Goal: Transaction & Acquisition: Purchase product/service

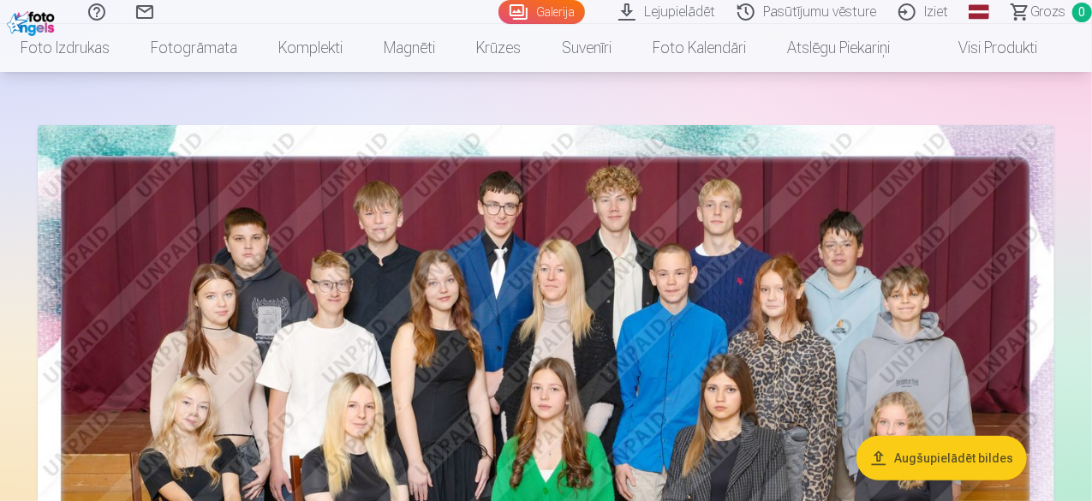
scroll to position [190, 0]
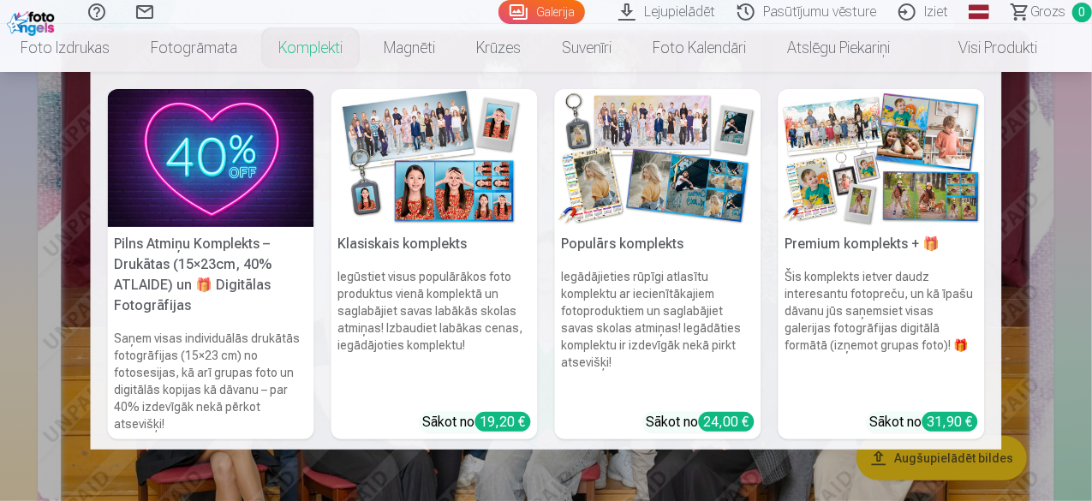
click at [334, 55] on link "Komplekti" at bounding box center [310, 48] width 105 height 48
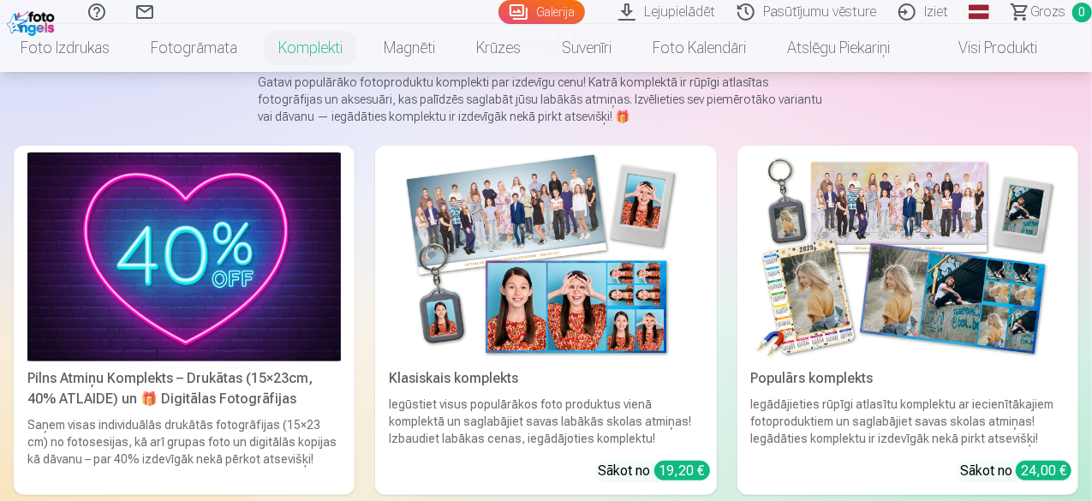
scroll to position [171, 0]
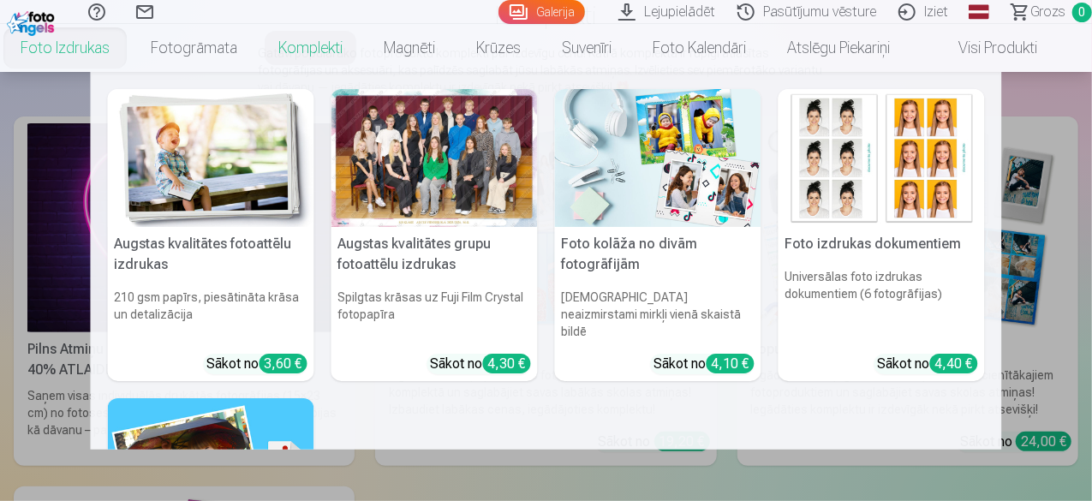
click at [40, 53] on link "Foto izdrukas" at bounding box center [65, 48] width 130 height 48
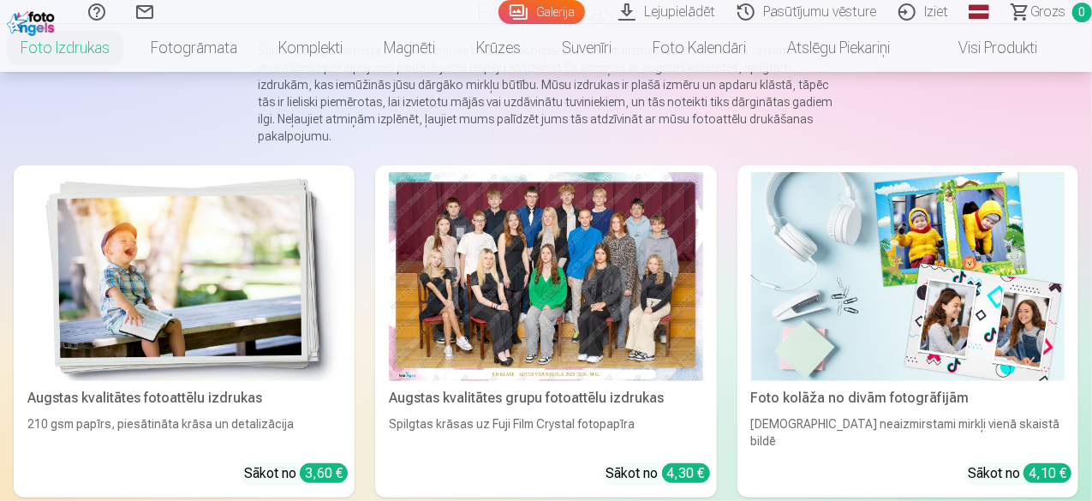
scroll to position [190, 0]
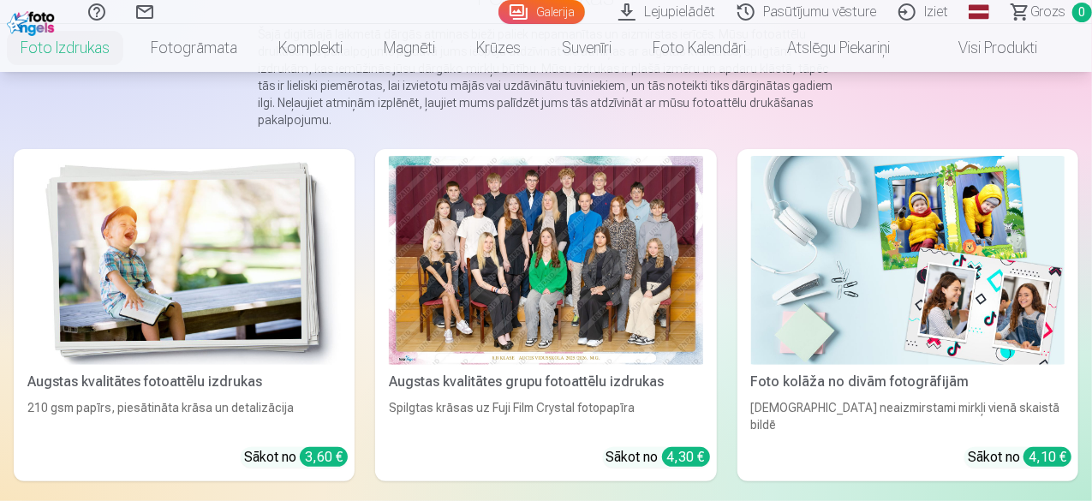
click at [405, 372] on div "Augstas kvalitātes grupu fotoattēlu izdrukas" at bounding box center [545, 382] width 327 height 21
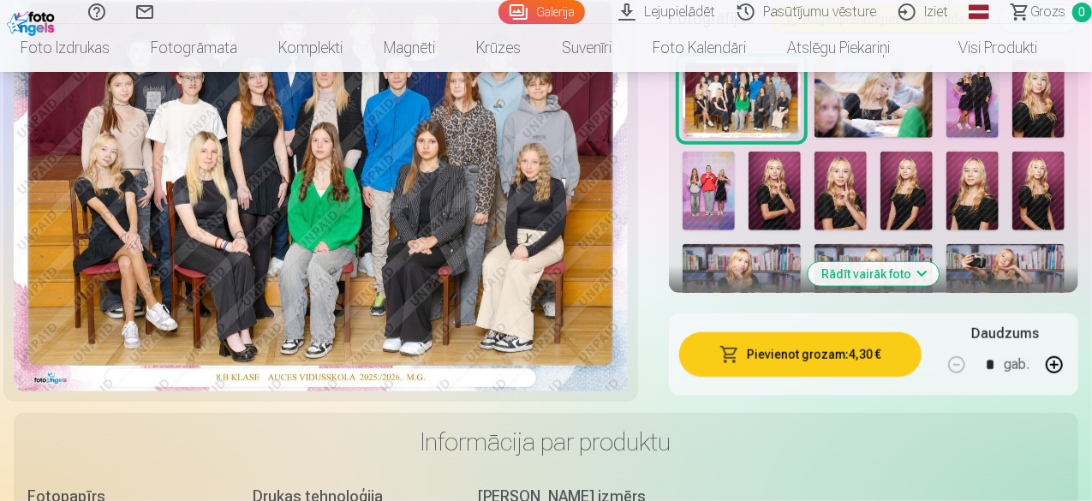
scroll to position [666, 0]
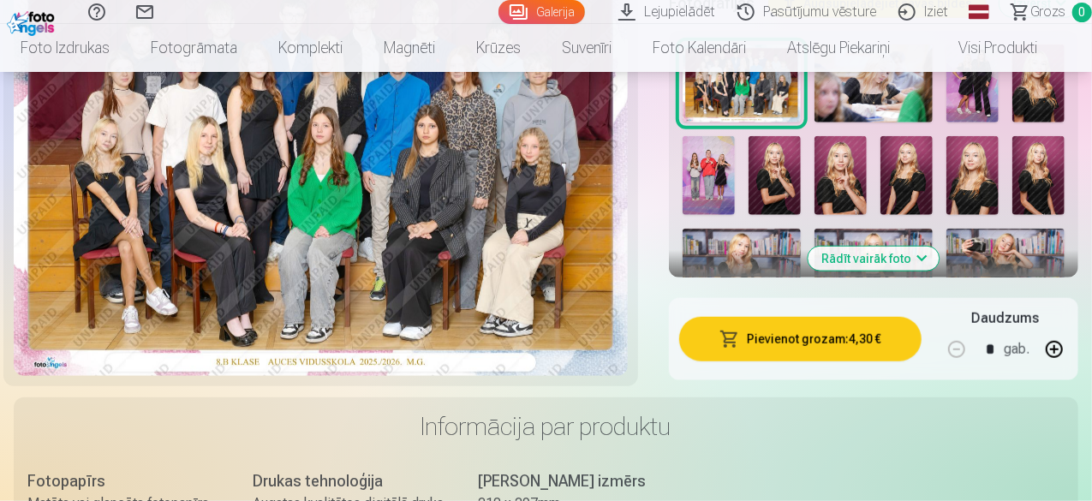
click at [770, 331] on button "Pievienot grozam : 4,30 €" at bounding box center [800, 339] width 242 height 45
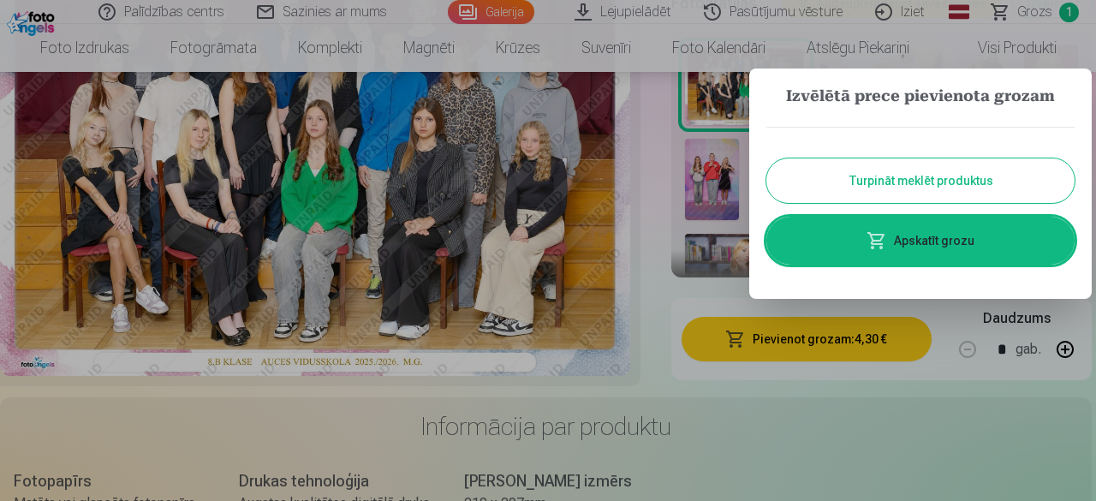
click at [869, 188] on button "Turpināt meklēt produktus" at bounding box center [921, 180] width 308 height 45
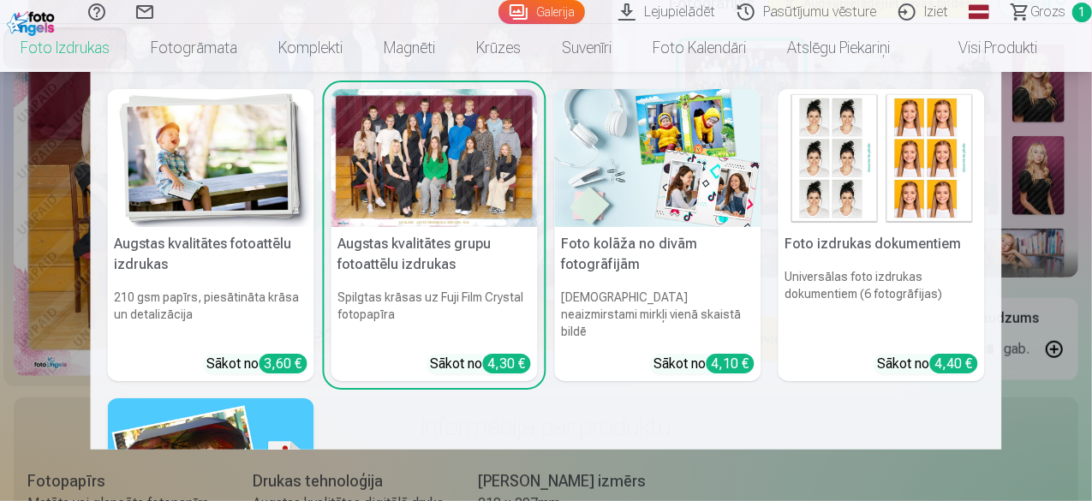
click at [79, 56] on link "Foto izdrukas" at bounding box center [65, 48] width 130 height 48
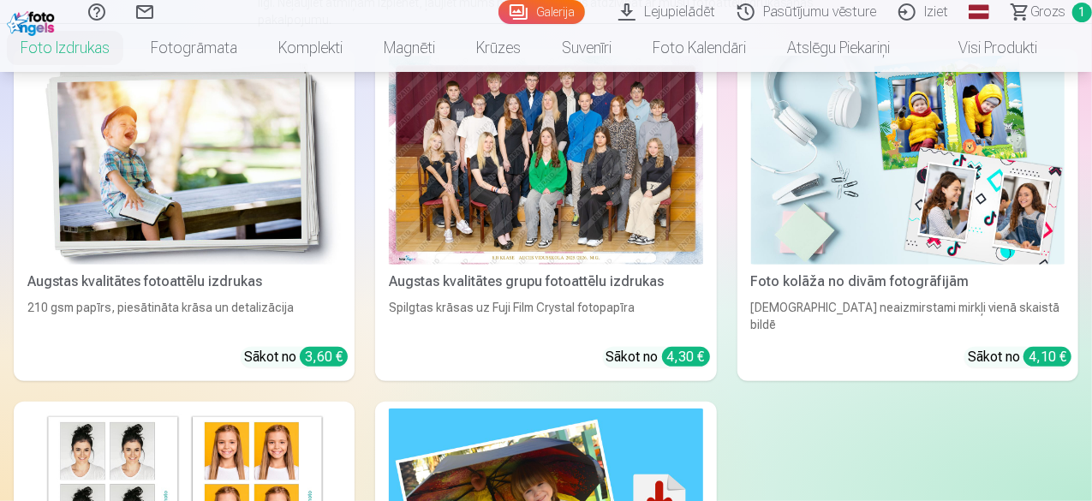
scroll to position [282, 0]
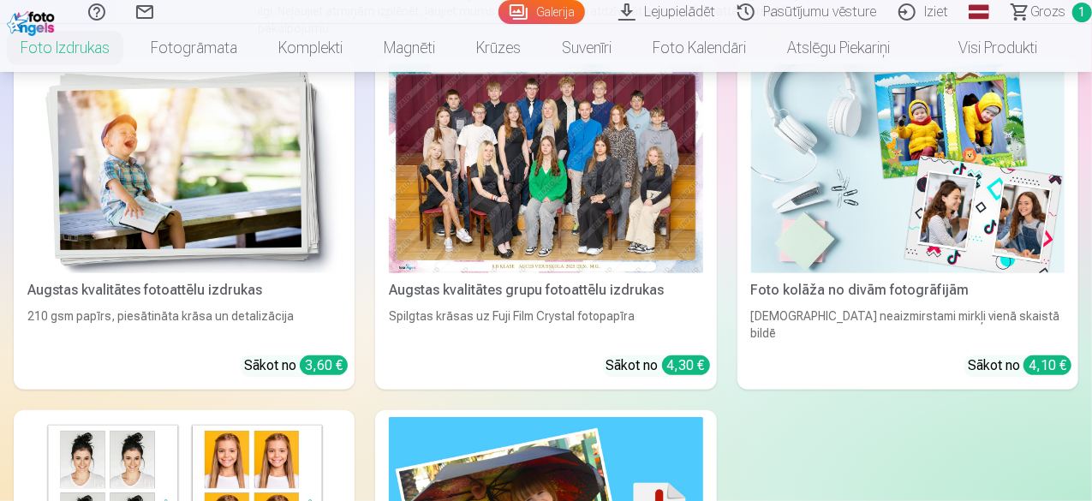
click at [118, 280] on div "Augstas kvalitātes fotoattēlu izdrukas" at bounding box center [184, 290] width 327 height 21
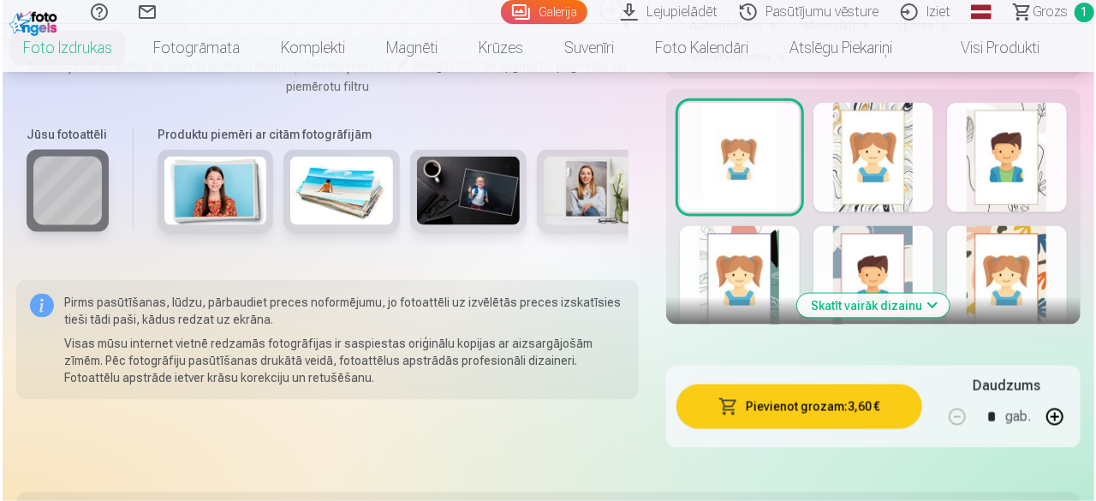
scroll to position [1143, 0]
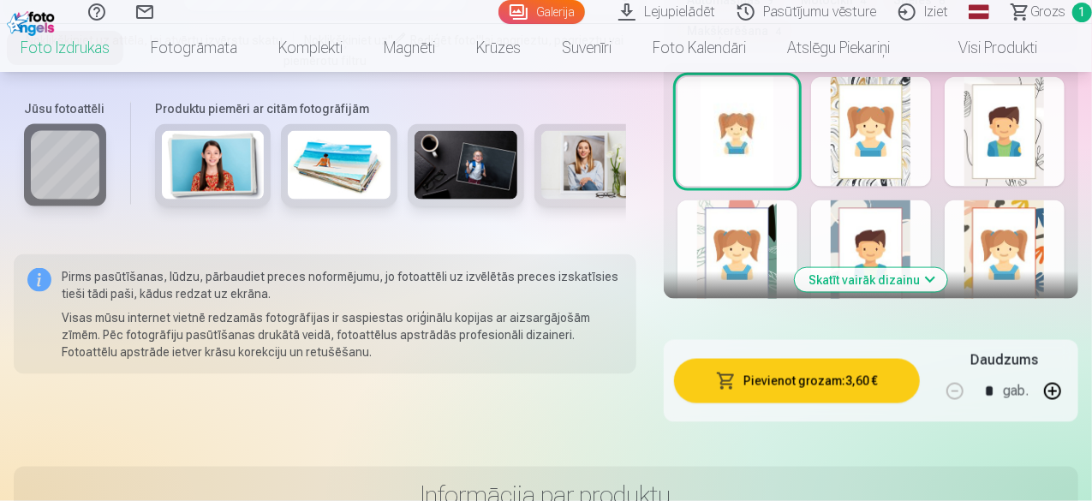
click at [1059, 371] on button "button" at bounding box center [1052, 391] width 41 height 41
click at [840, 359] on button "Pievienot grozam : 10,80 €" at bounding box center [797, 381] width 246 height 45
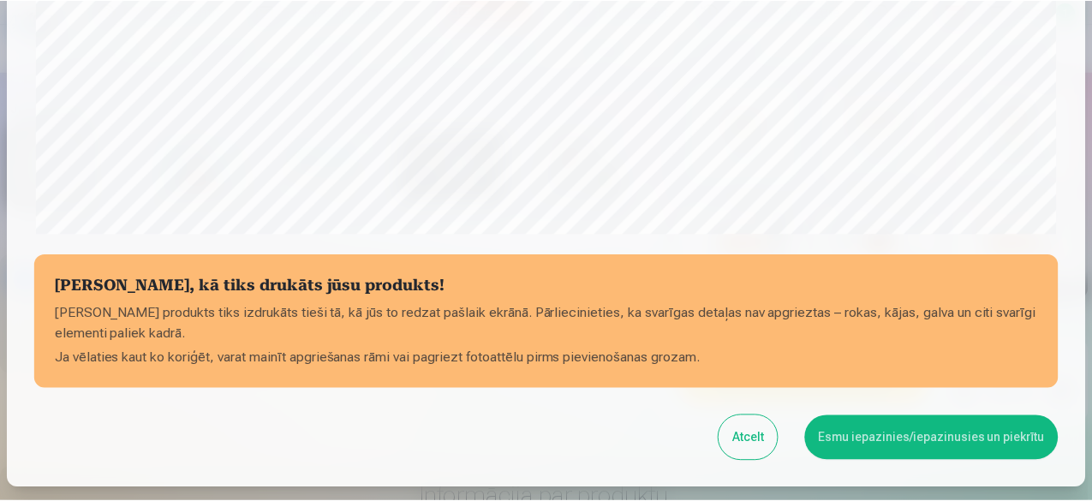
scroll to position [670, 0]
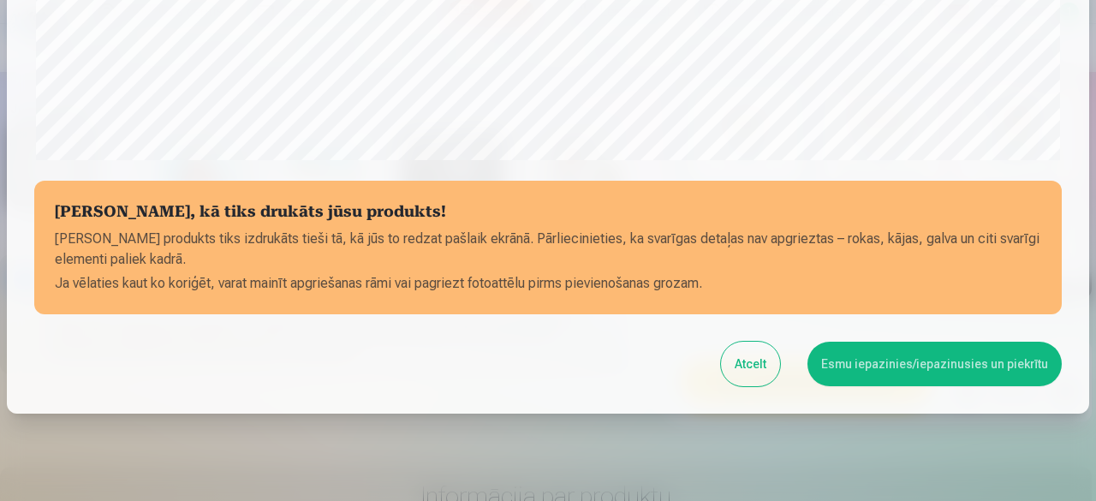
click at [923, 364] on button "Esmu iepazinies/iepazinusies un piekrītu" at bounding box center [935, 364] width 254 height 45
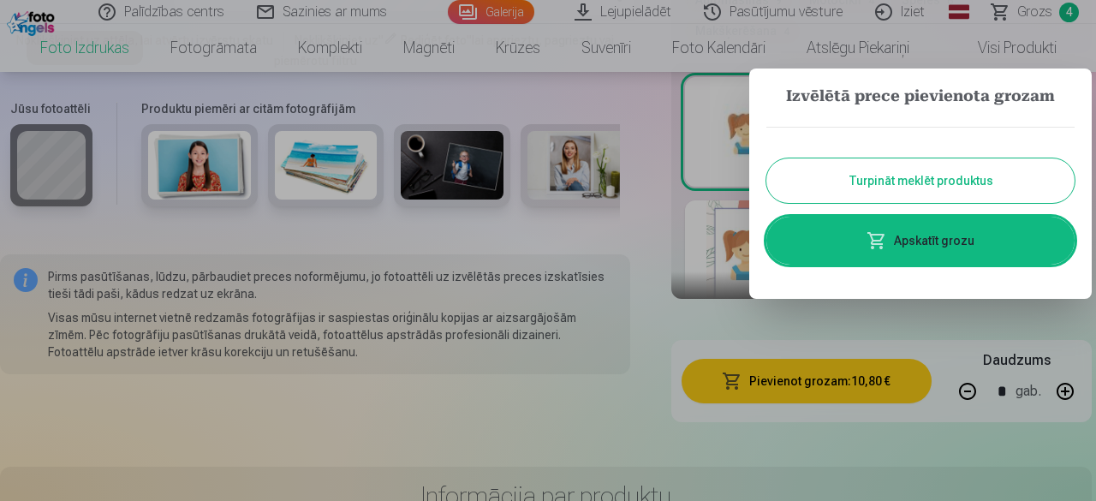
click at [913, 173] on button "Turpināt meklēt produktus" at bounding box center [921, 180] width 308 height 45
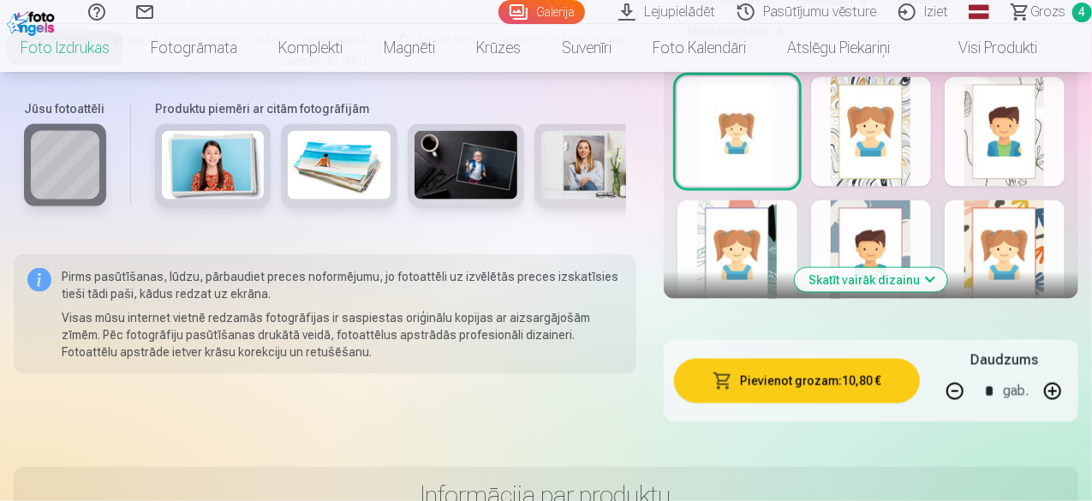
drag, startPoint x: 1091, startPoint y: 110, endPoint x: 1091, endPoint y: 99, distance: 11.1
click at [1078, 99] on div "Skatīt vairāk dizainu" at bounding box center [871, 181] width 415 height 236
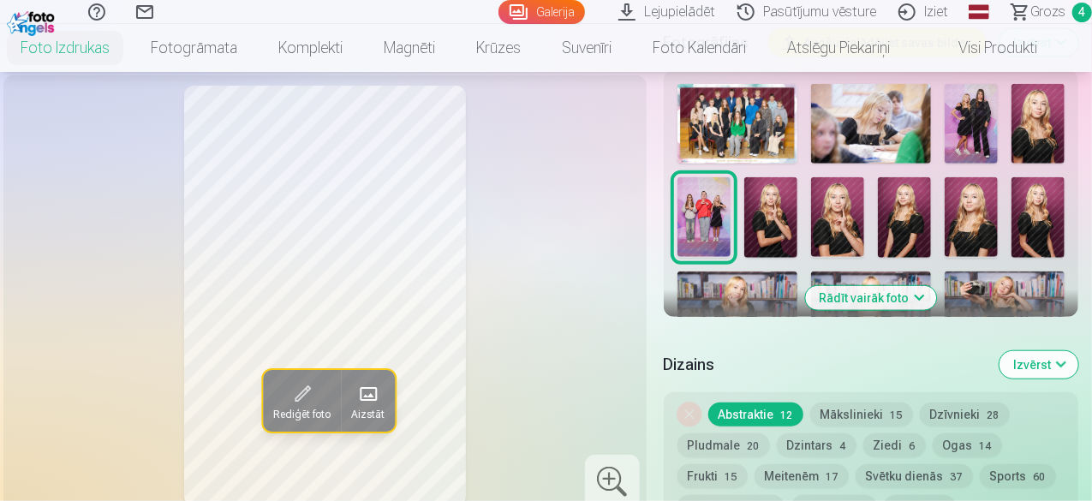
scroll to position [584, 0]
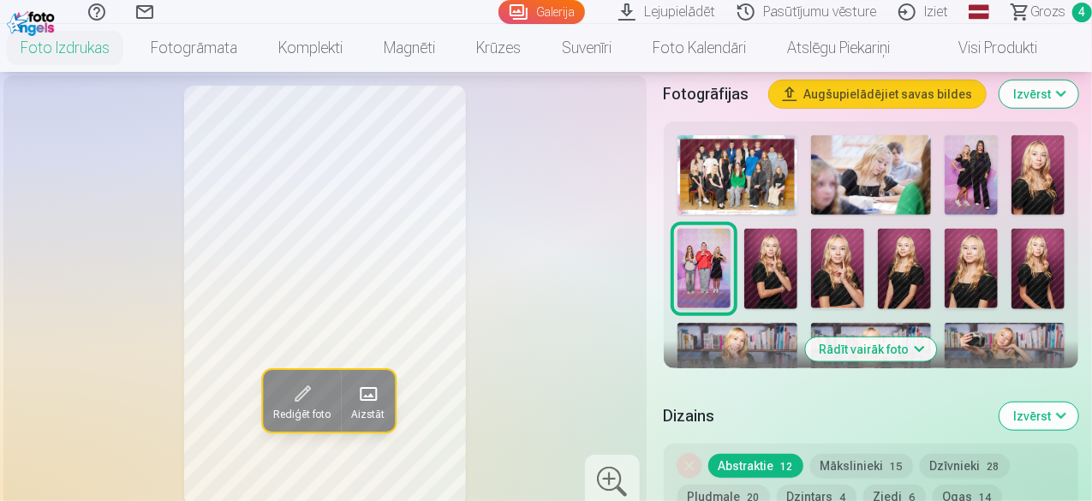
click at [781, 246] on img at bounding box center [770, 269] width 53 height 80
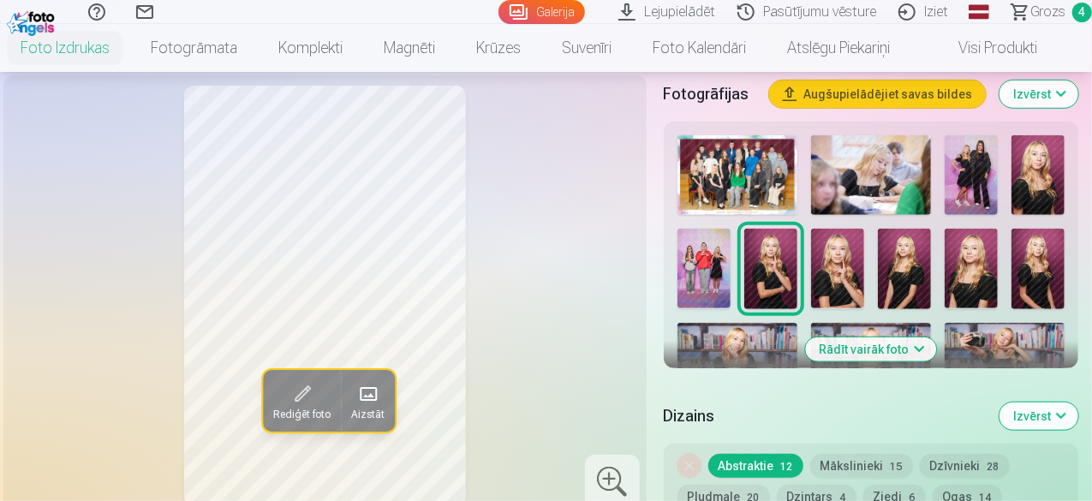
click at [851, 253] on img at bounding box center [837, 269] width 53 height 80
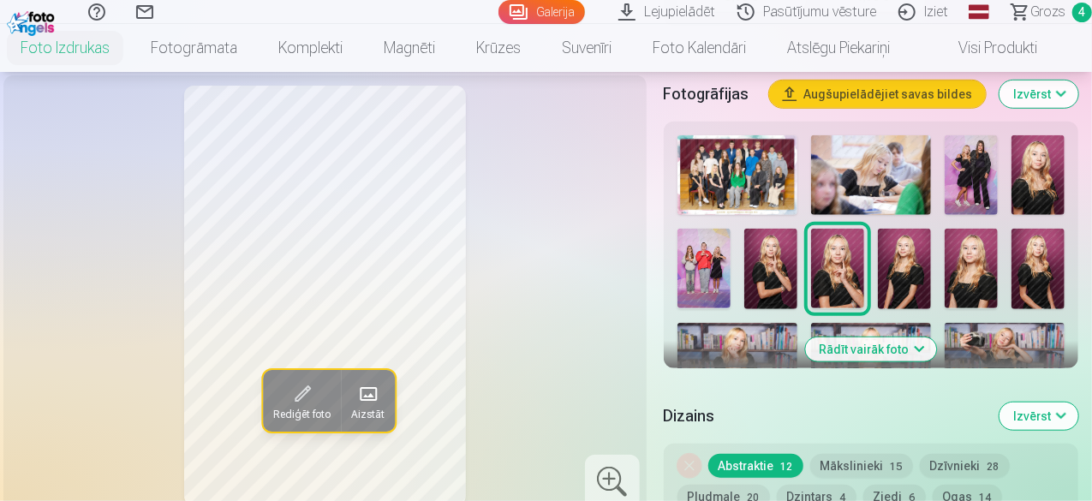
click at [911, 248] on img at bounding box center [904, 269] width 53 height 80
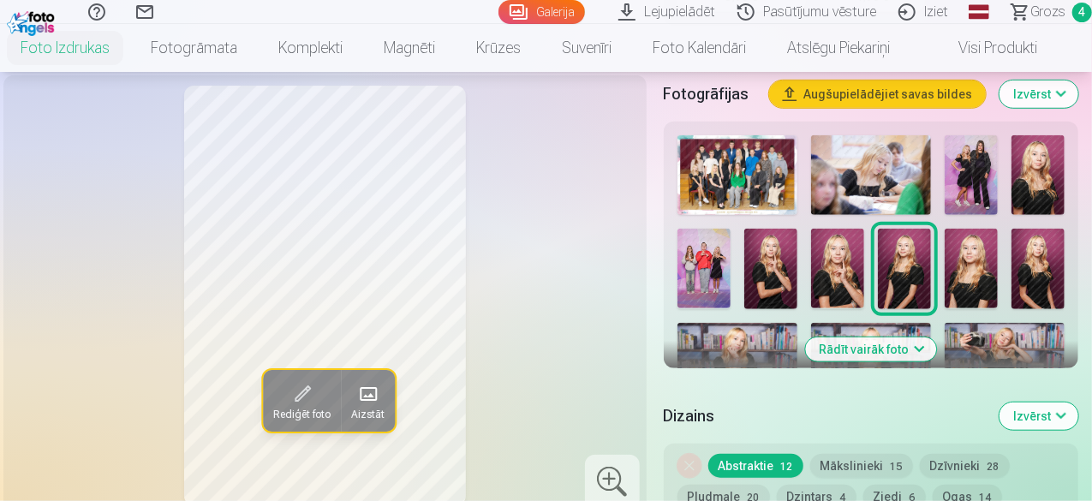
click at [1047, 152] on img at bounding box center [1038, 175] width 53 height 80
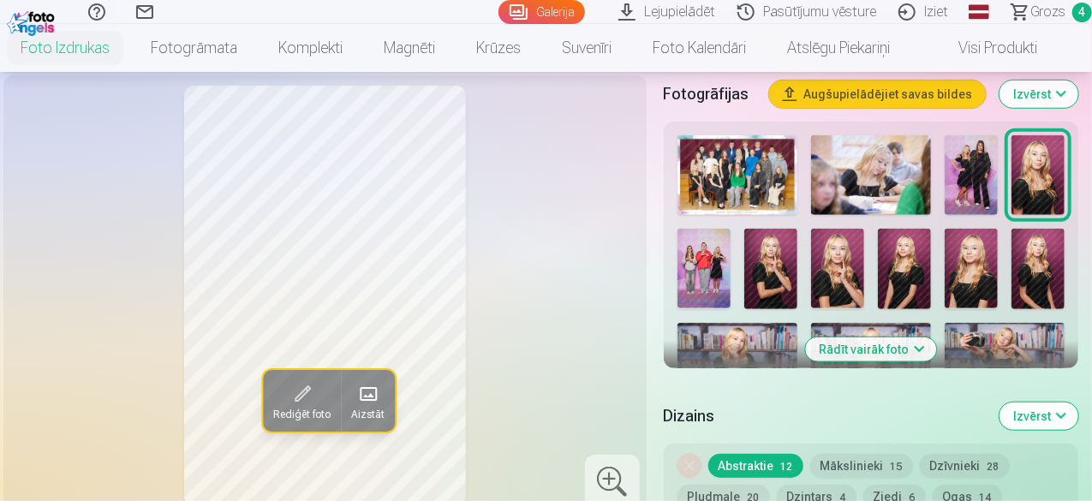
click at [991, 159] on img at bounding box center [971, 175] width 53 height 80
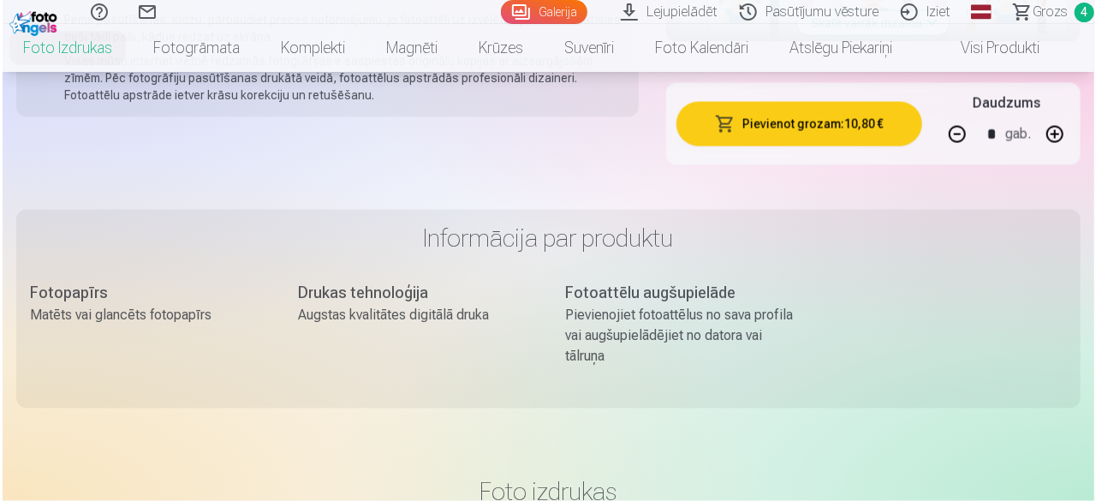
scroll to position [1348, 0]
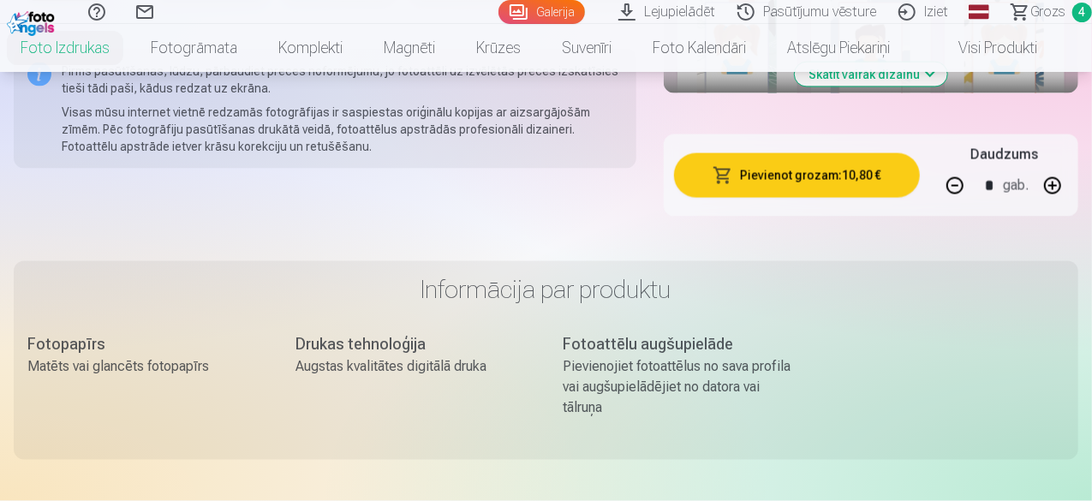
click at [963, 165] on button "button" at bounding box center [955, 185] width 41 height 41
type input "*"
click at [863, 153] on button "Pievienot grozam : 3,60 €" at bounding box center [797, 175] width 246 height 45
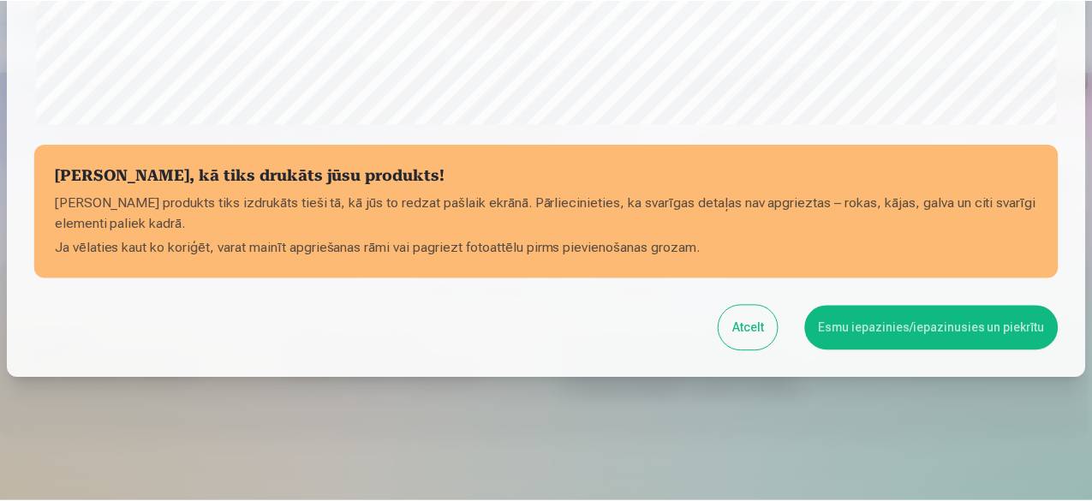
scroll to position [719, 0]
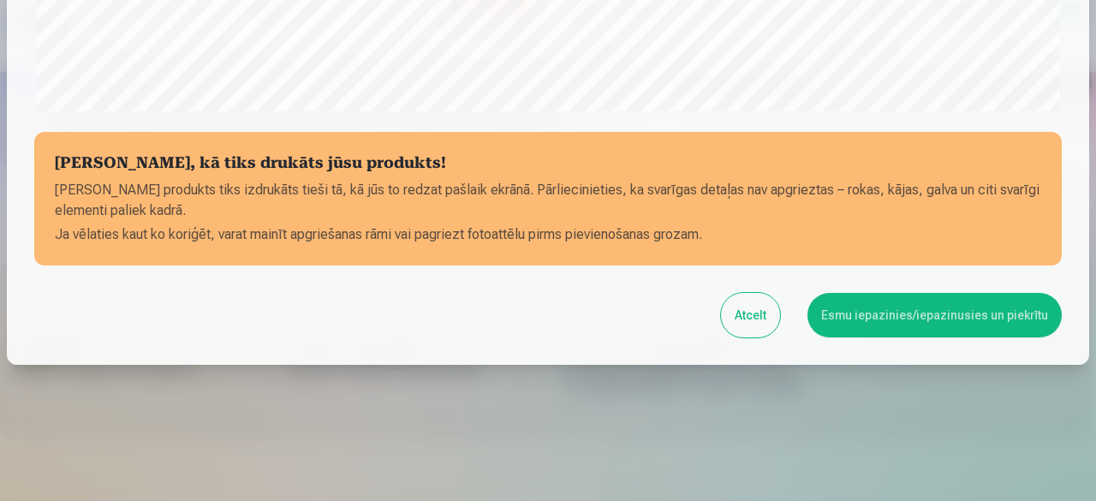
drag, startPoint x: 1089, startPoint y: 263, endPoint x: 1086, endPoint y: 224, distance: 39.5
click at [1086, 224] on div at bounding box center [548, 250] width 1096 height 501
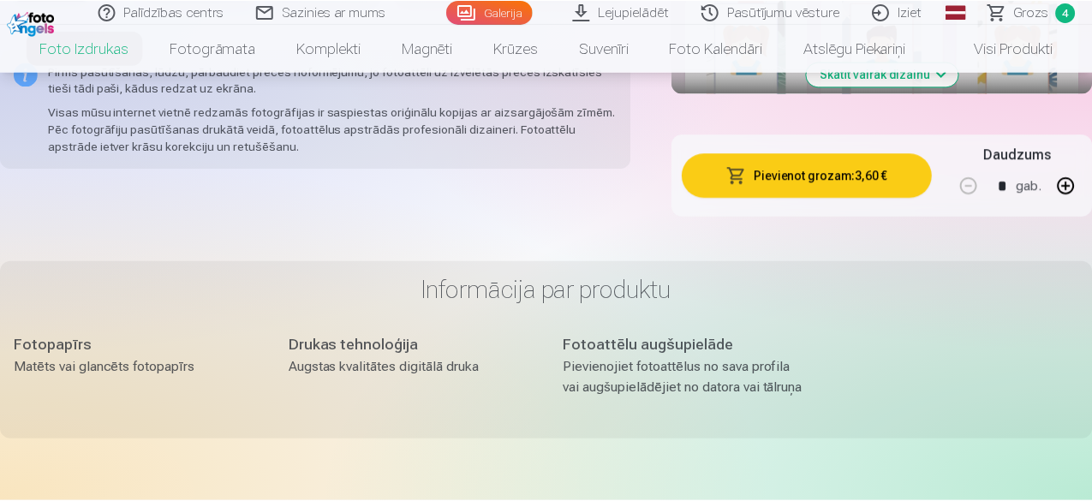
scroll to position [716, 0]
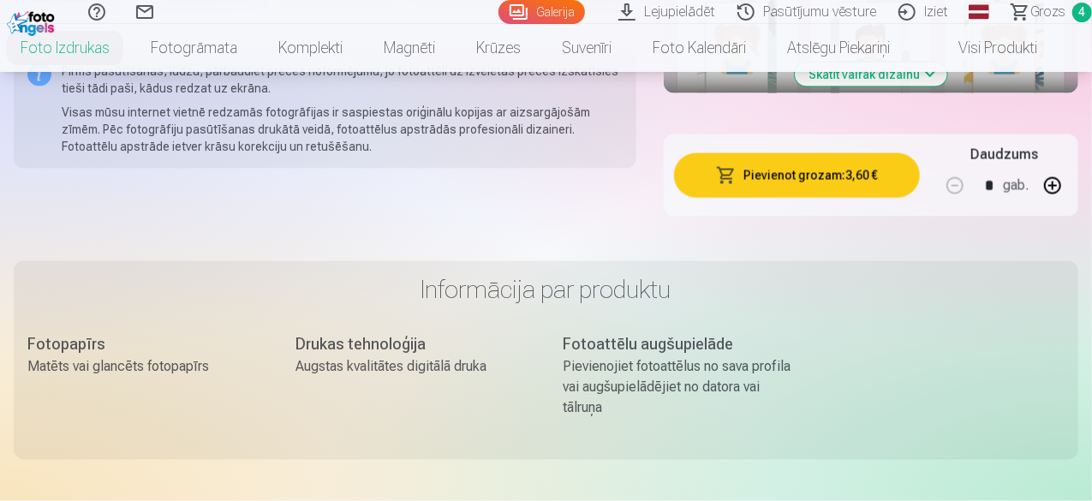
click at [1048, 16] on link "Grozs 4" at bounding box center [1044, 12] width 96 height 24
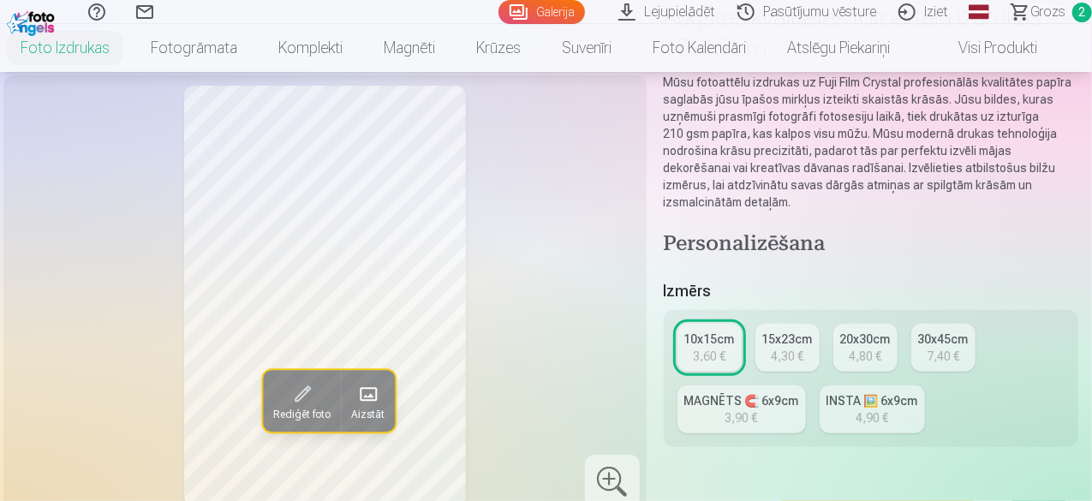
scroll to position [188, 0]
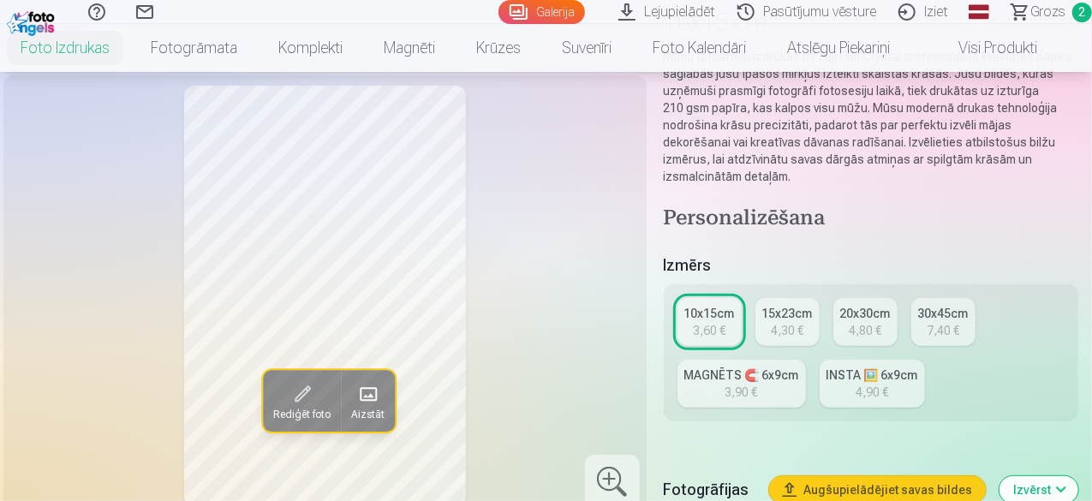
click at [1030, 7] on span "Grozs" at bounding box center [1047, 12] width 35 height 21
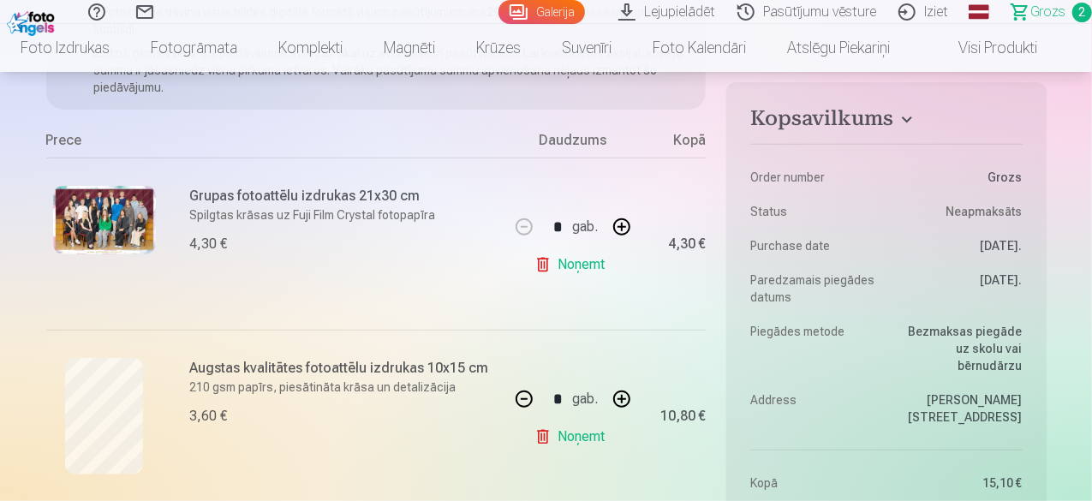
scroll to position [290, 0]
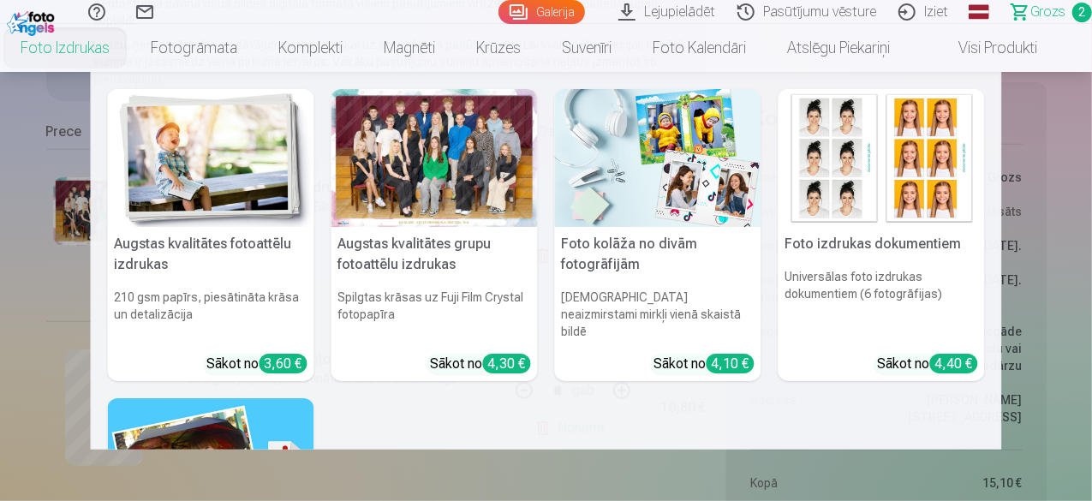
click at [51, 59] on link "Foto izdrukas" at bounding box center [65, 48] width 130 height 48
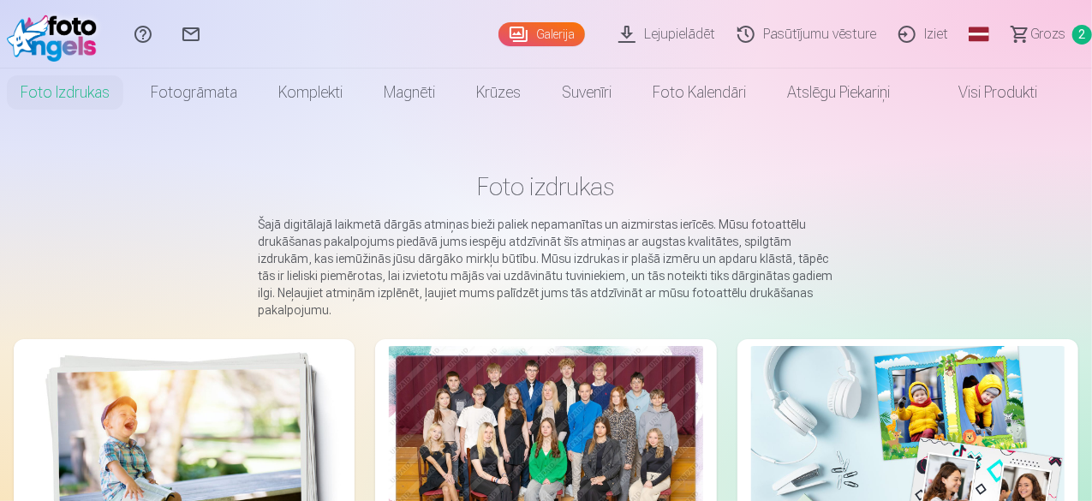
click at [152, 438] on img at bounding box center [184, 450] width 314 height 209
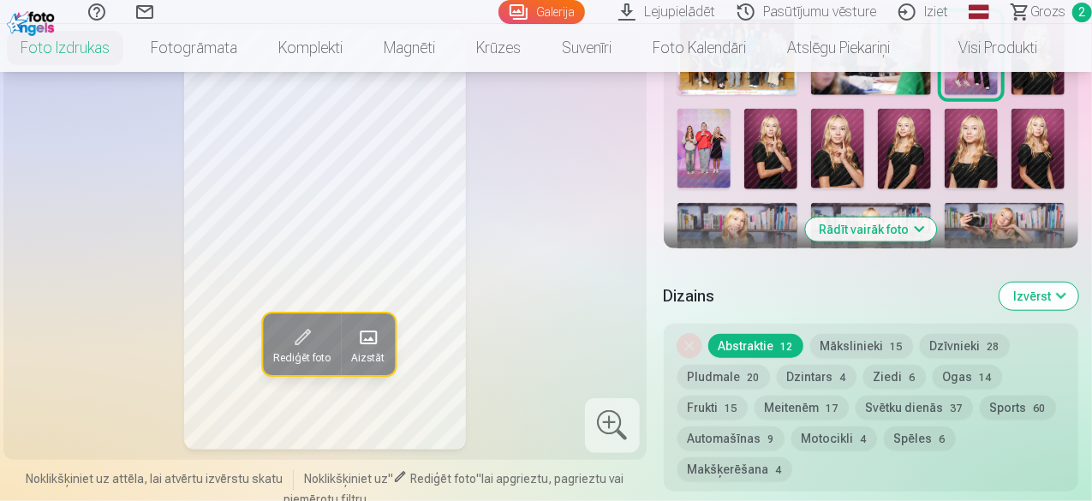
scroll to position [687, 0]
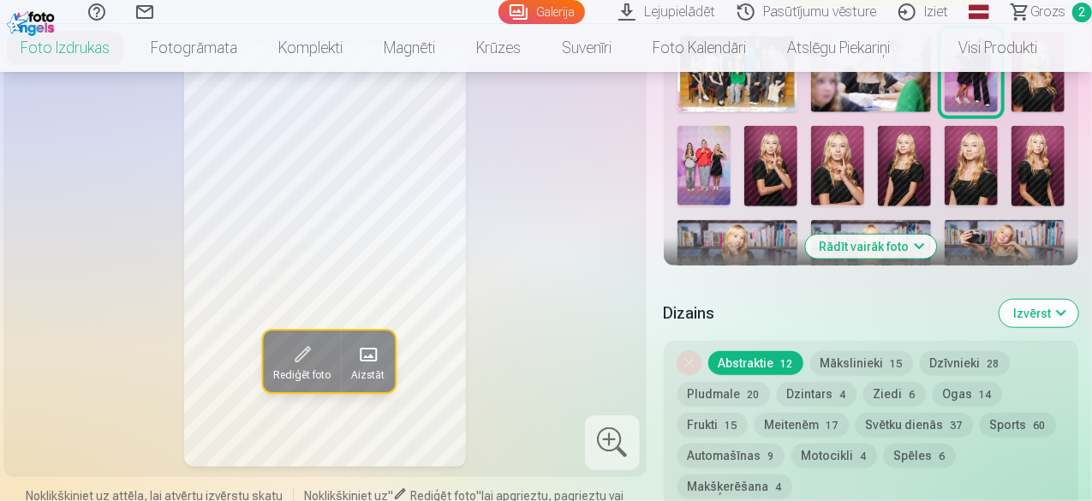
click at [874, 356] on button "Mākslinieki 15" at bounding box center [861, 363] width 103 height 24
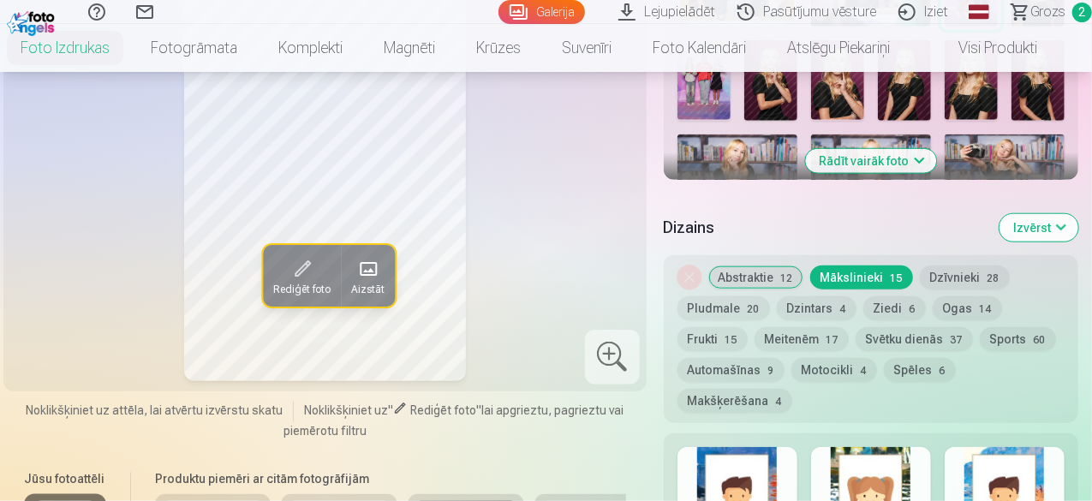
scroll to position [902, 0]
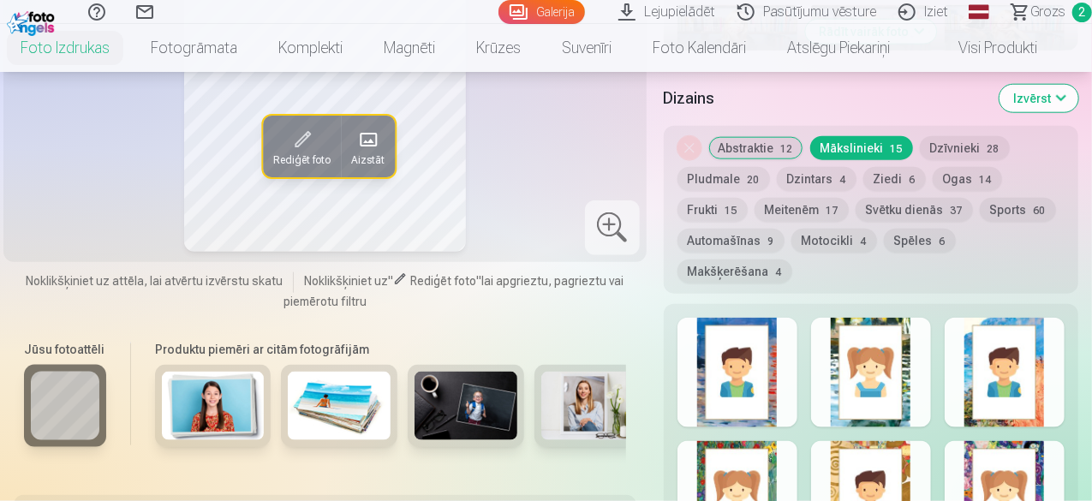
click at [756, 318] on div at bounding box center [738, 373] width 120 height 110
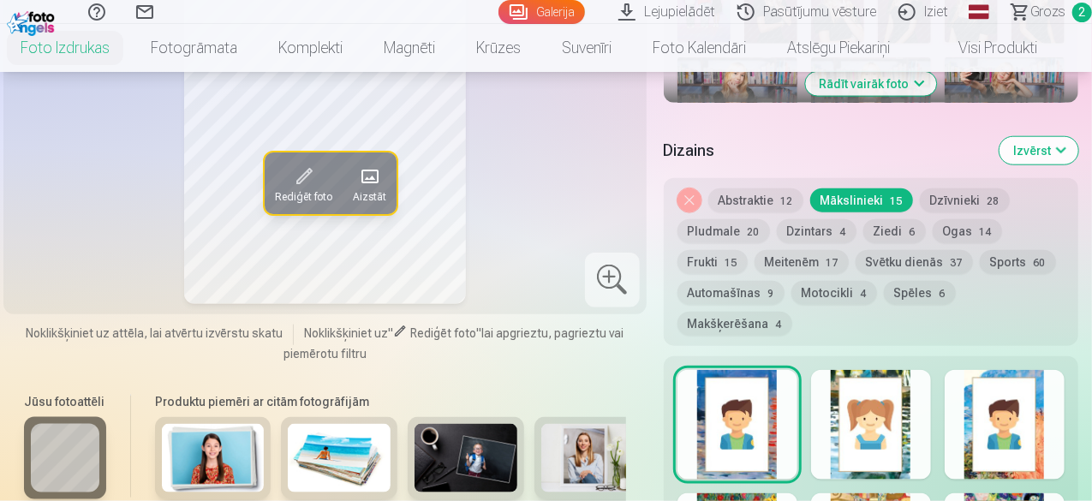
scroll to position [893, 0]
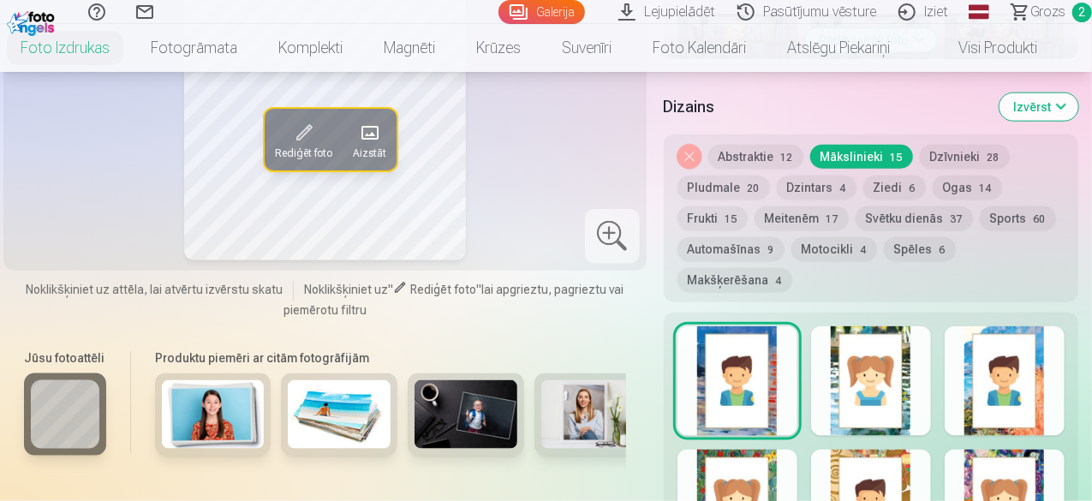
click at [742, 326] on div at bounding box center [738, 381] width 120 height 110
click at [692, 145] on button "Noņemiet dizainu" at bounding box center [690, 157] width 24 height 24
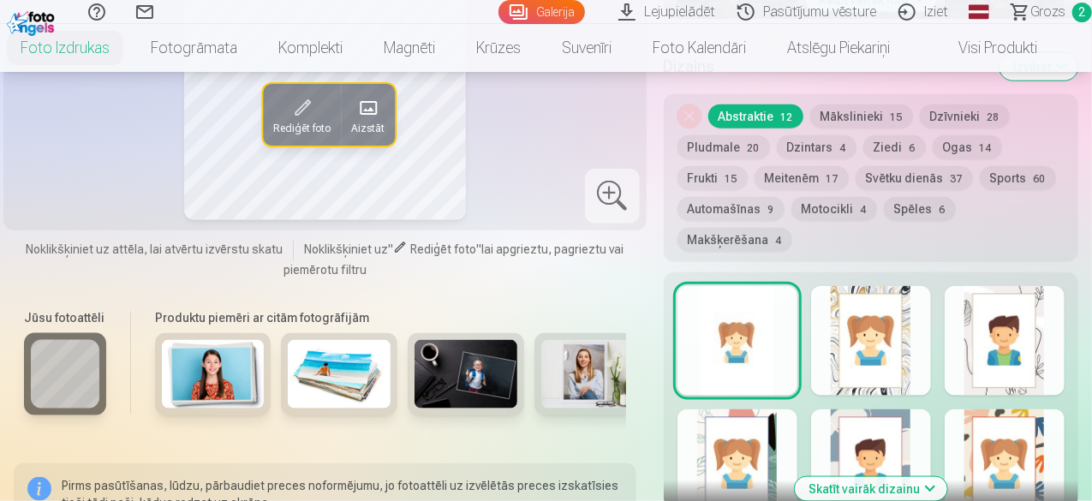
scroll to position [934, 0]
click at [821, 135] on button "Dzintars 4" at bounding box center [817, 147] width 80 height 24
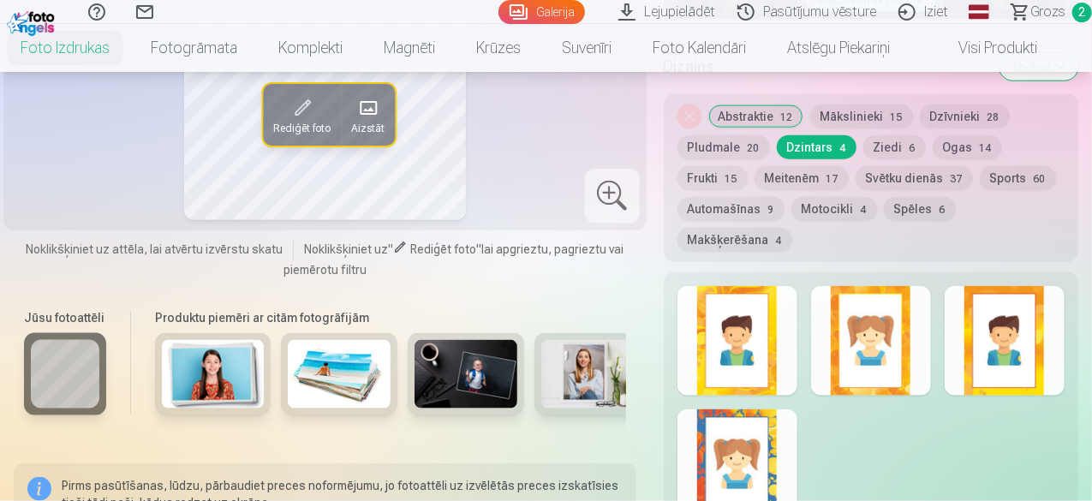
click at [749, 297] on div at bounding box center [738, 341] width 120 height 110
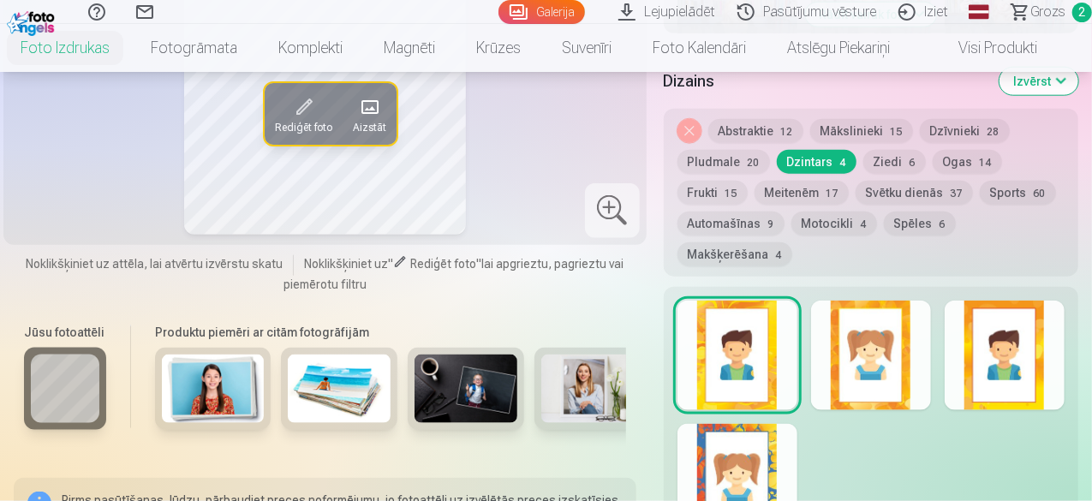
scroll to position [798, 0]
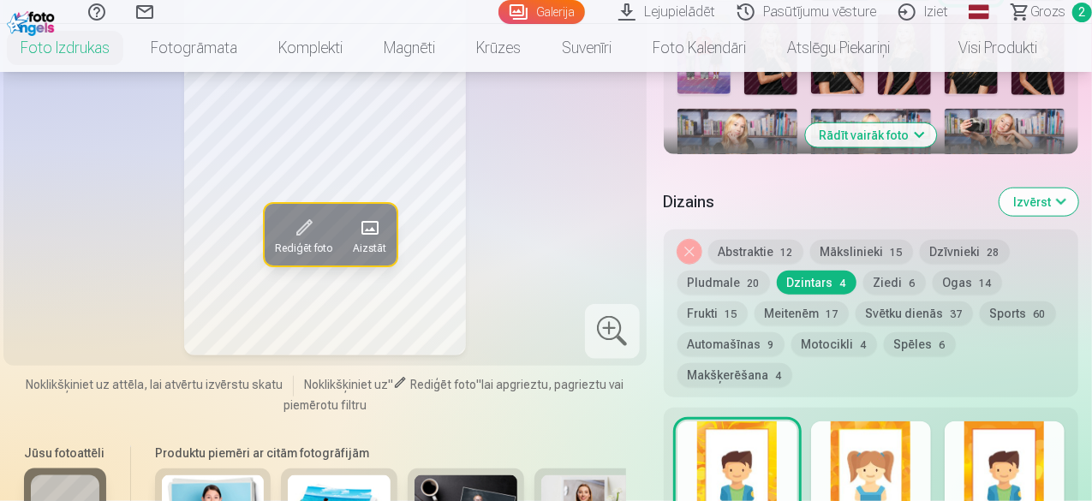
click at [747, 240] on button "Abstraktie 12" at bounding box center [755, 252] width 95 height 24
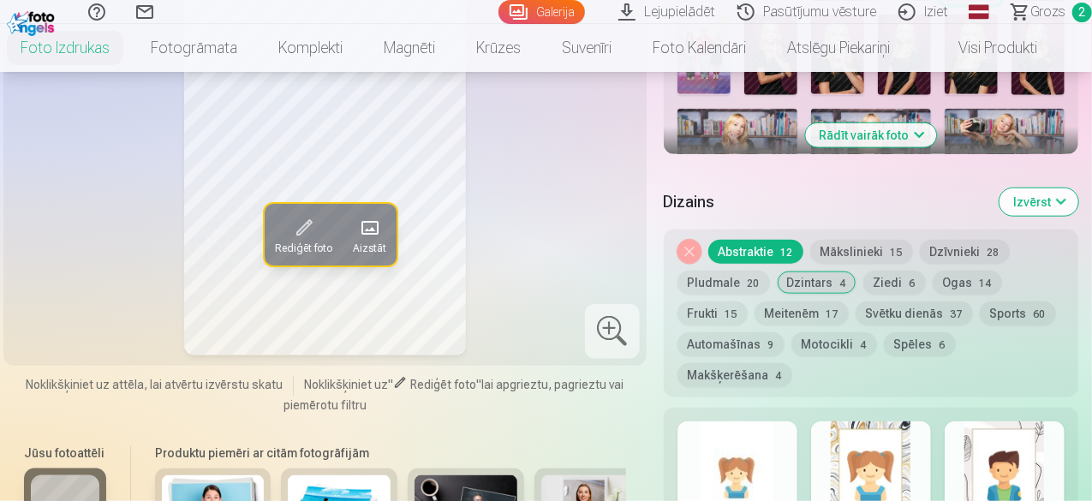
click at [754, 446] on div at bounding box center [738, 476] width 120 height 110
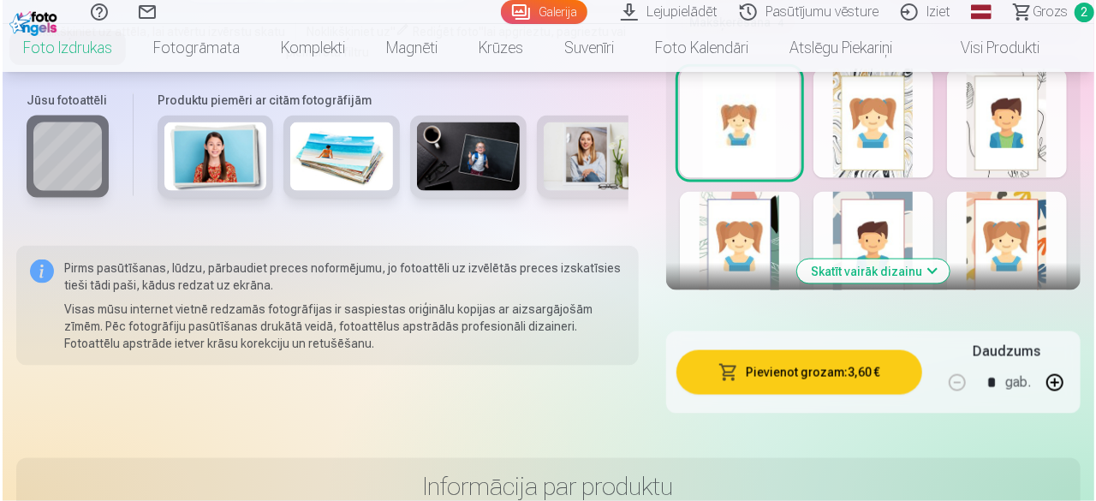
scroll to position [1220, 0]
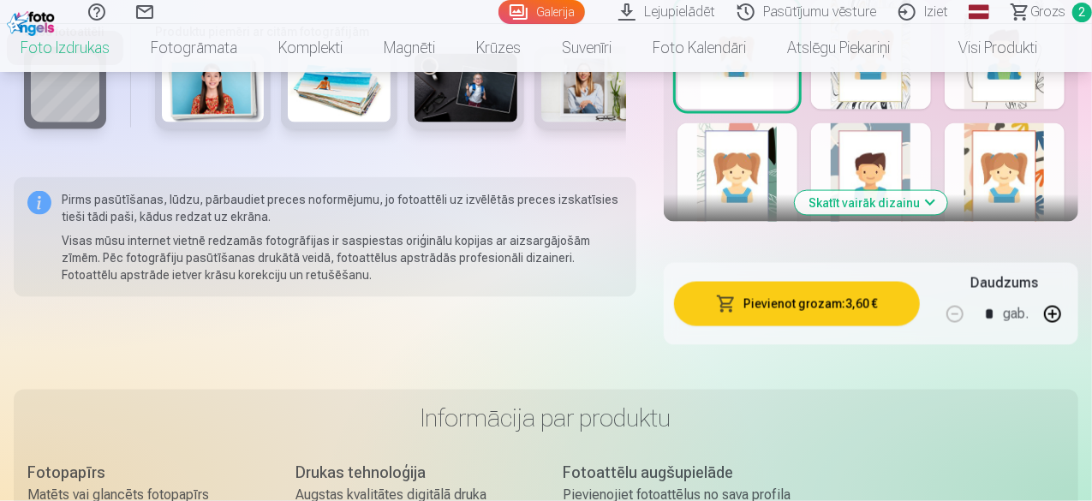
click at [825, 282] on button "Pievienot grozam : 3,60 €" at bounding box center [797, 304] width 246 height 45
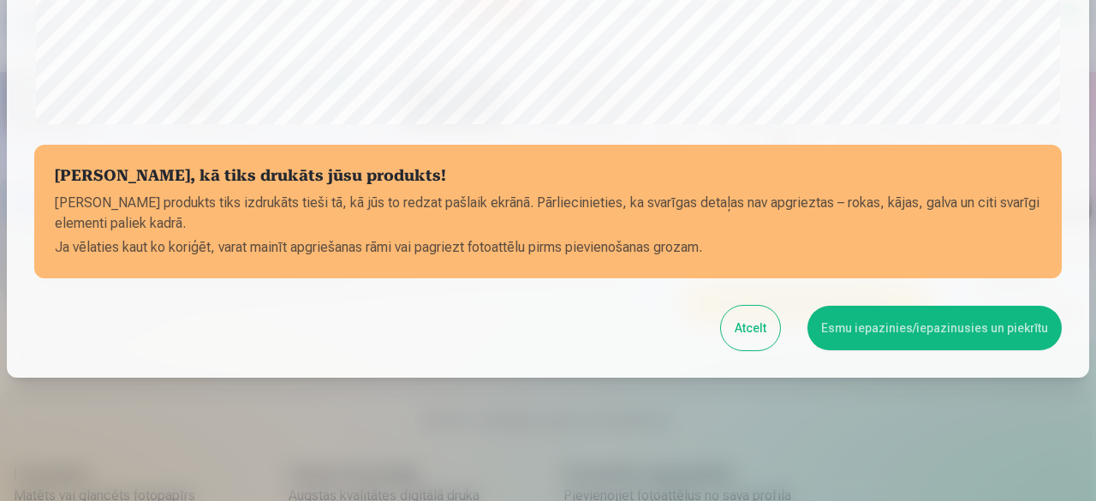
scroll to position [719, 0]
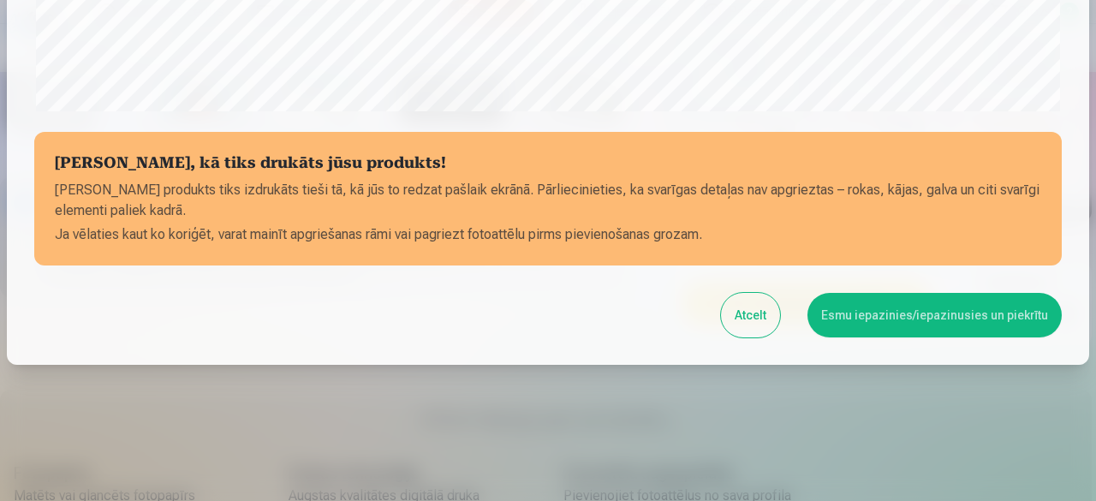
click at [875, 314] on button "Esmu iepazinies/iepazinusies un piekrītu" at bounding box center [935, 315] width 254 height 45
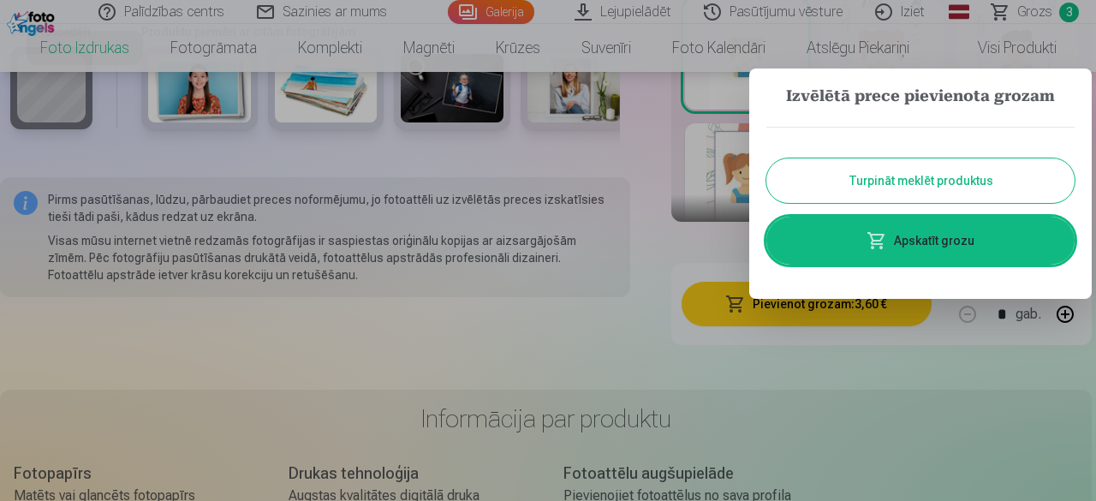
click at [879, 172] on button "Turpināt meklēt produktus" at bounding box center [921, 180] width 308 height 45
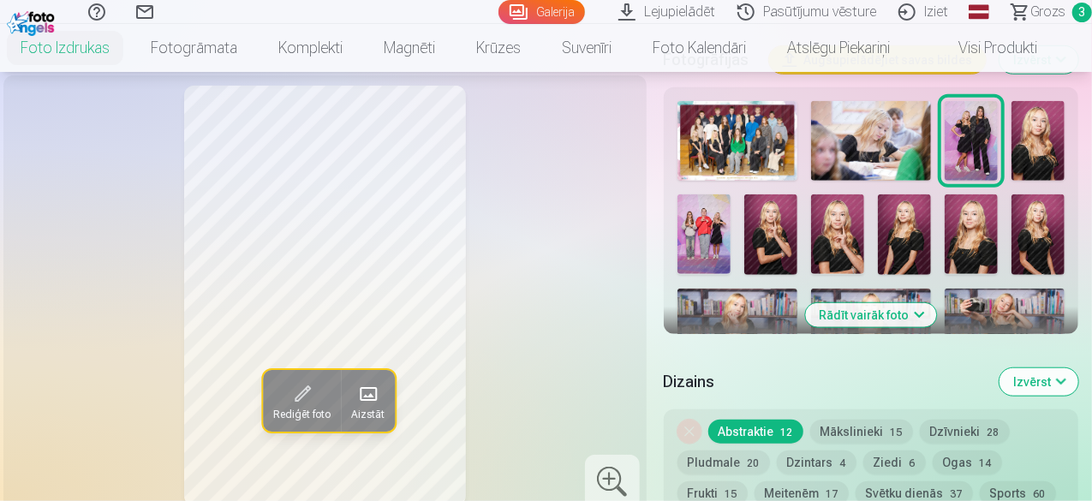
scroll to position [584, 0]
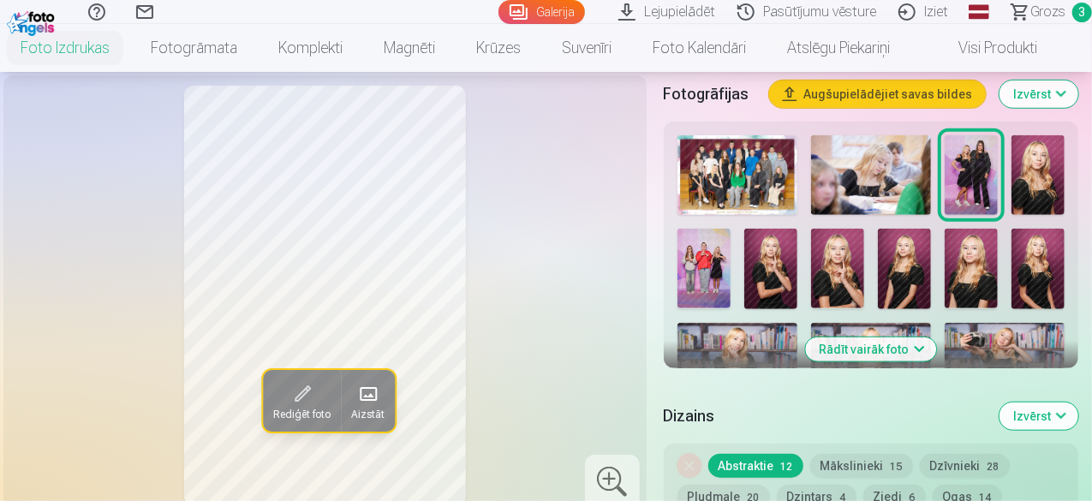
click at [1040, 169] on img at bounding box center [1038, 175] width 53 height 80
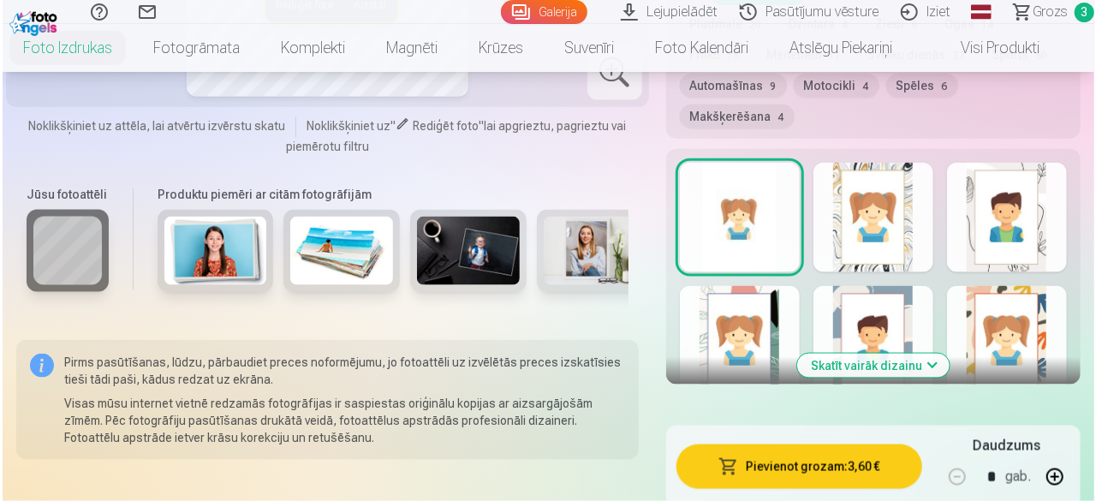
scroll to position [1117, 0]
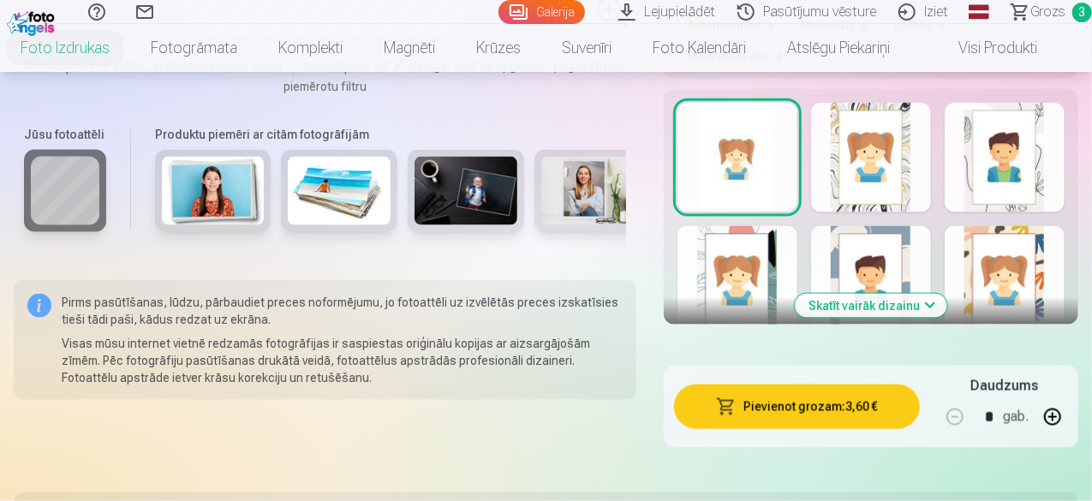
click at [815, 385] on button "Pievienot grozam : 3,60 €" at bounding box center [797, 407] width 246 height 45
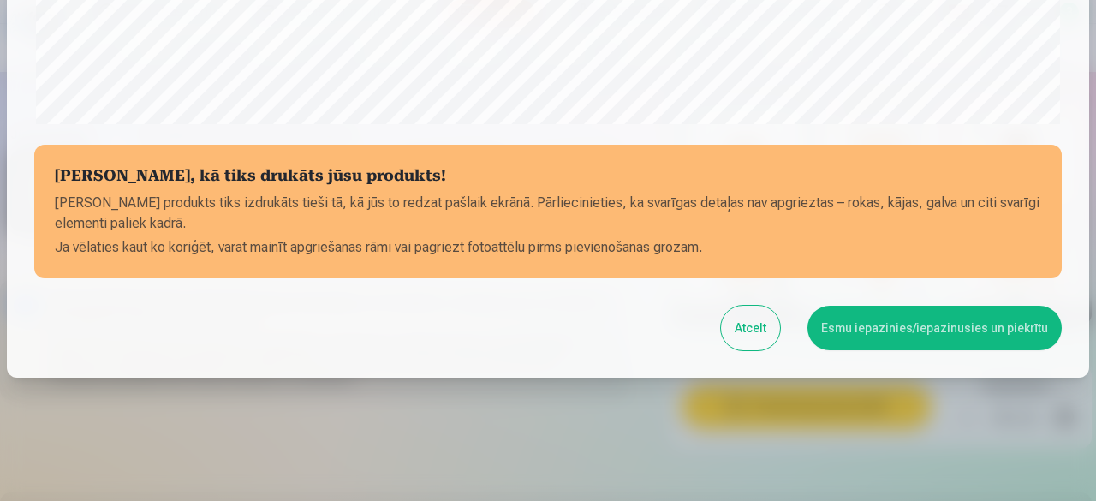
scroll to position [719, 0]
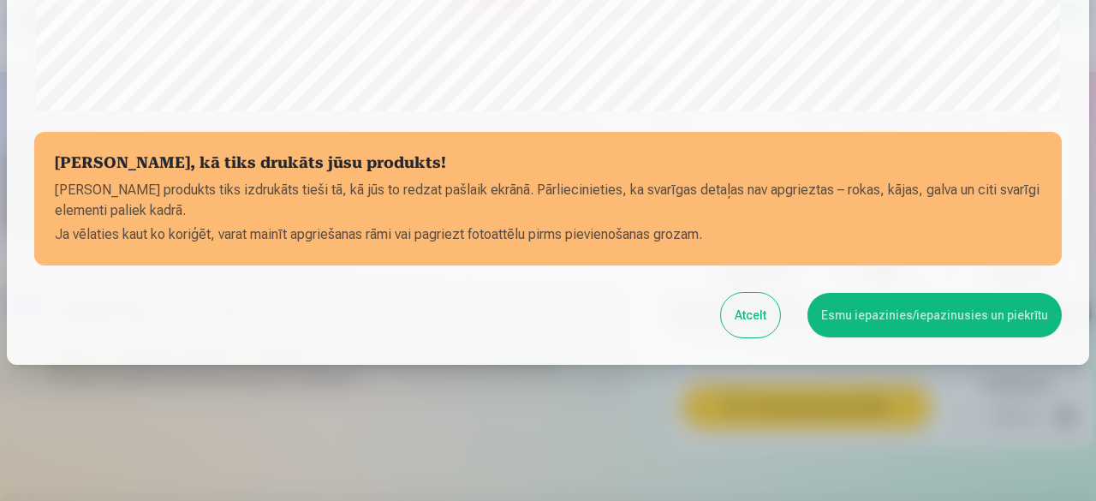
click at [893, 321] on button "Esmu iepazinies/iepazinusies un piekrītu" at bounding box center [935, 315] width 254 height 45
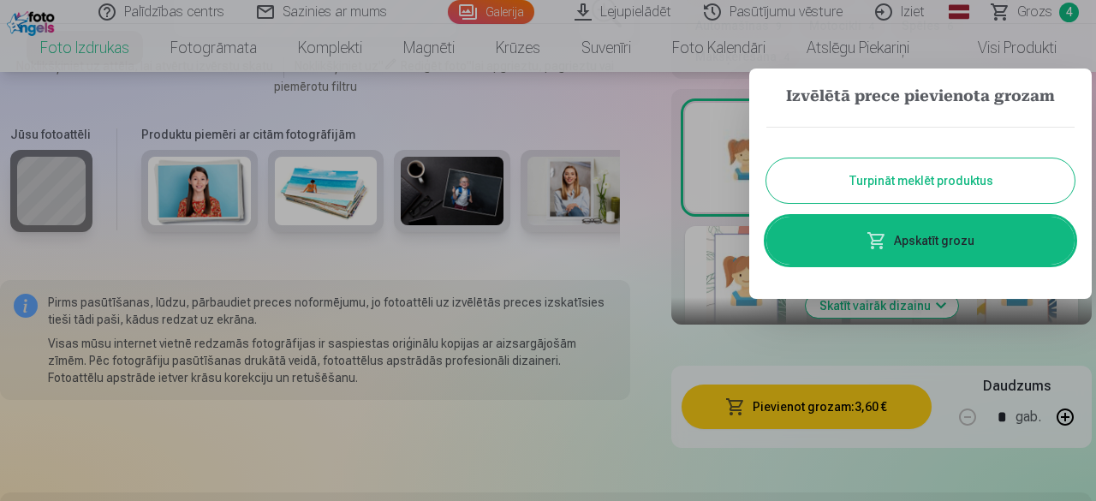
click at [907, 182] on button "Turpināt meklēt produktus" at bounding box center [921, 180] width 308 height 45
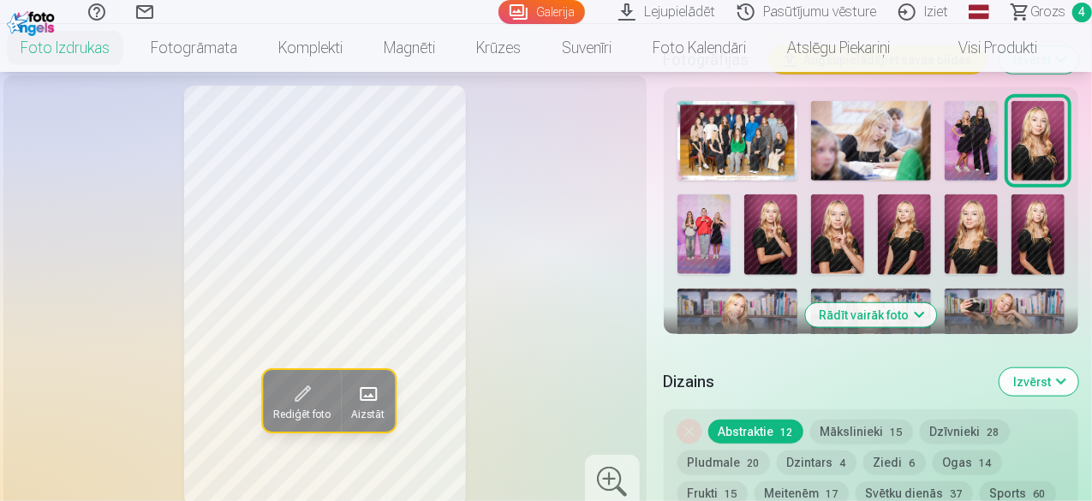
scroll to position [584, 0]
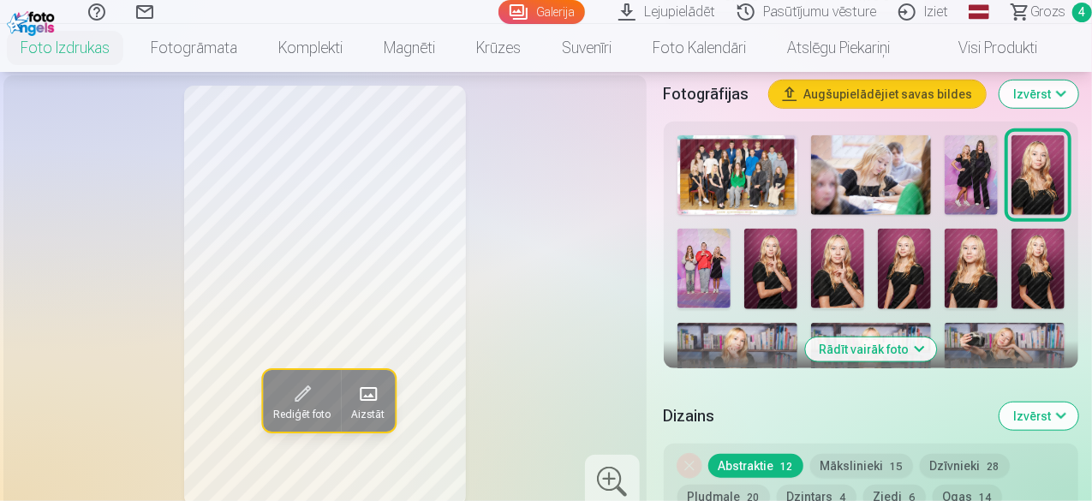
click at [773, 261] on img at bounding box center [770, 269] width 53 height 80
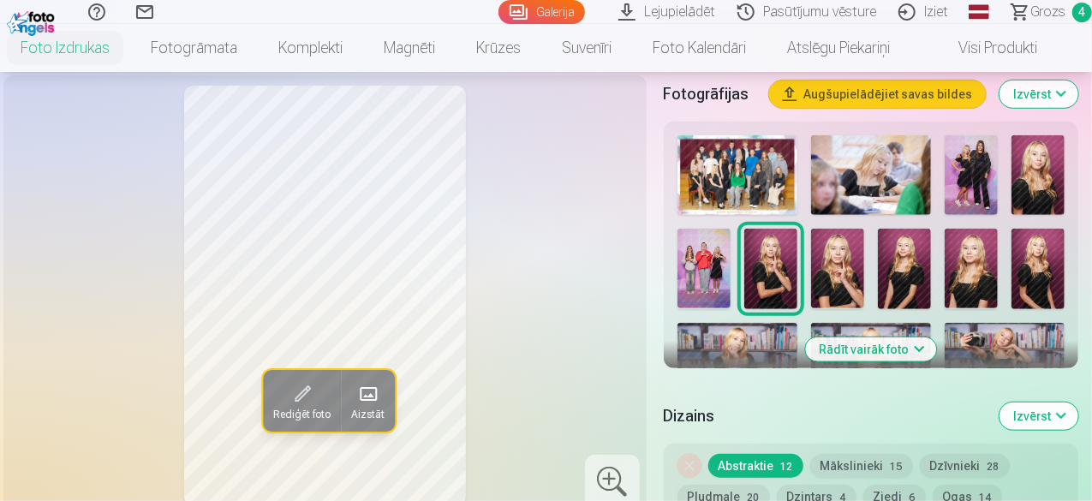
click at [833, 263] on img at bounding box center [837, 269] width 53 height 80
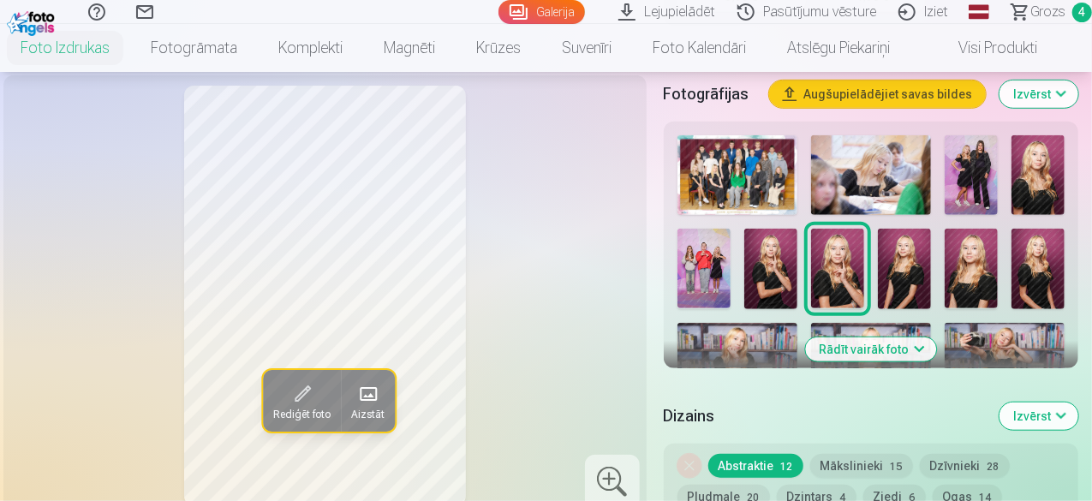
click at [921, 273] on img at bounding box center [904, 269] width 53 height 80
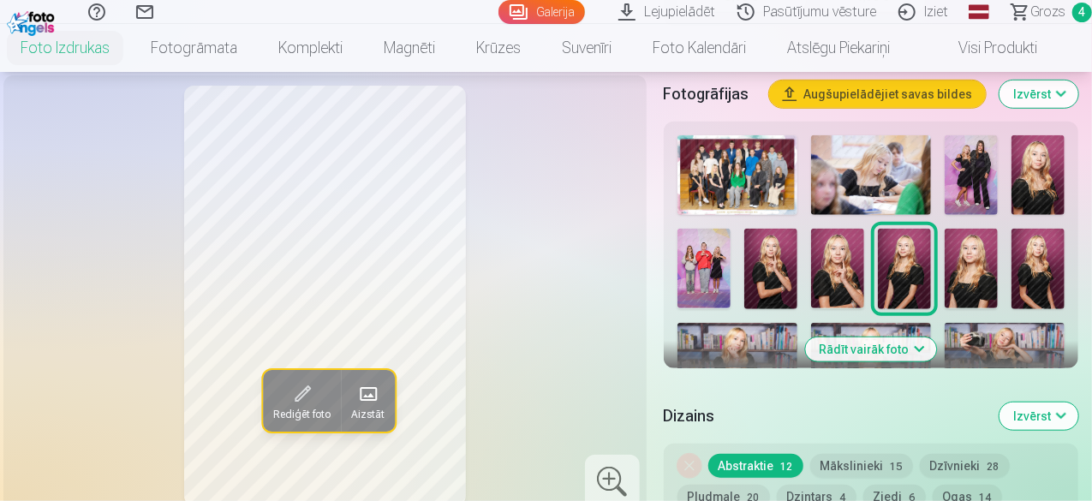
click at [979, 266] on img at bounding box center [971, 269] width 53 height 80
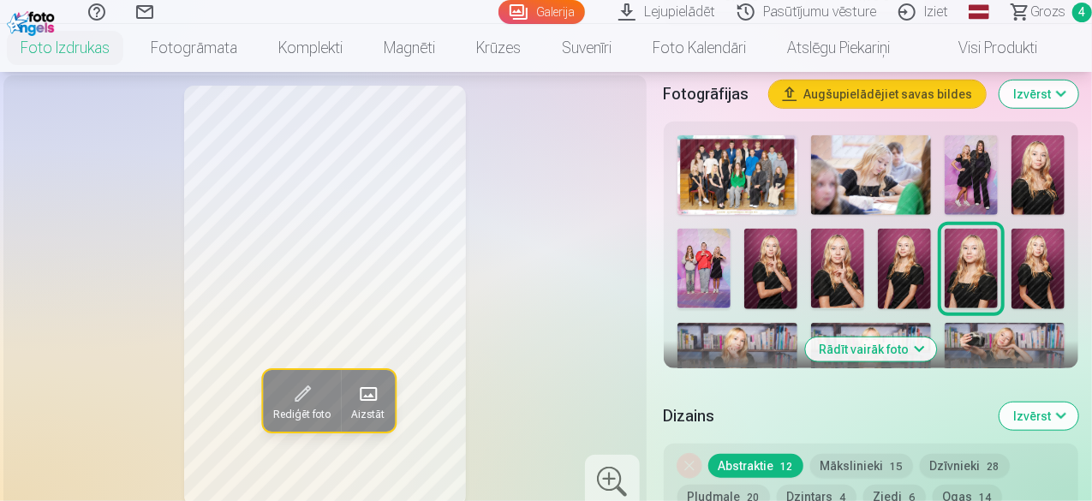
click at [1051, 269] on img at bounding box center [1038, 269] width 53 height 80
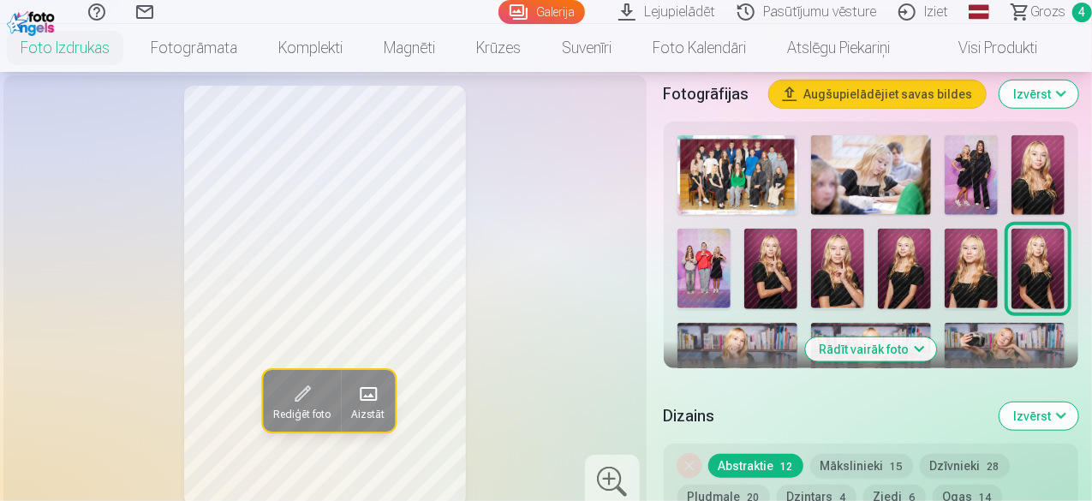
click at [1046, 173] on img at bounding box center [1038, 175] width 53 height 80
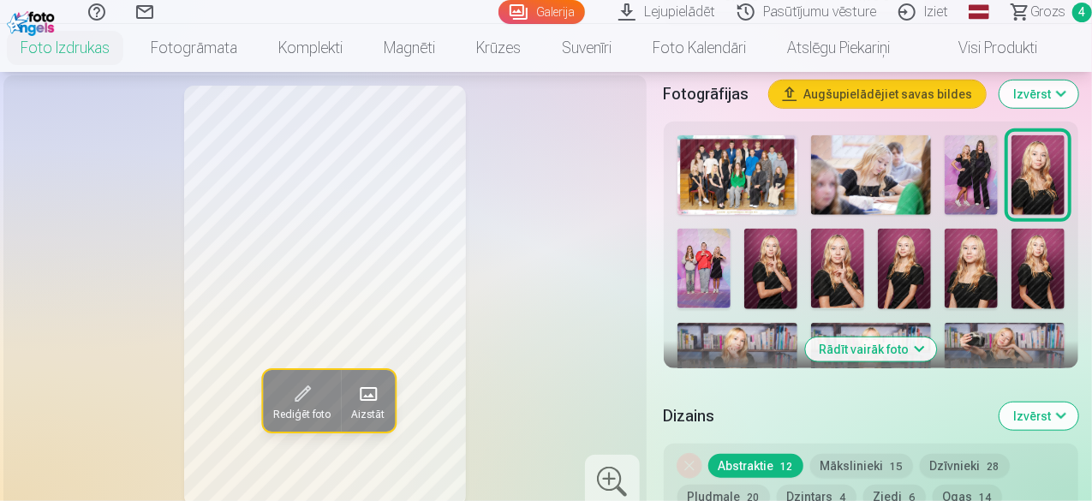
click at [1041, 175] on img at bounding box center [1038, 175] width 53 height 80
click at [908, 260] on img at bounding box center [904, 269] width 53 height 80
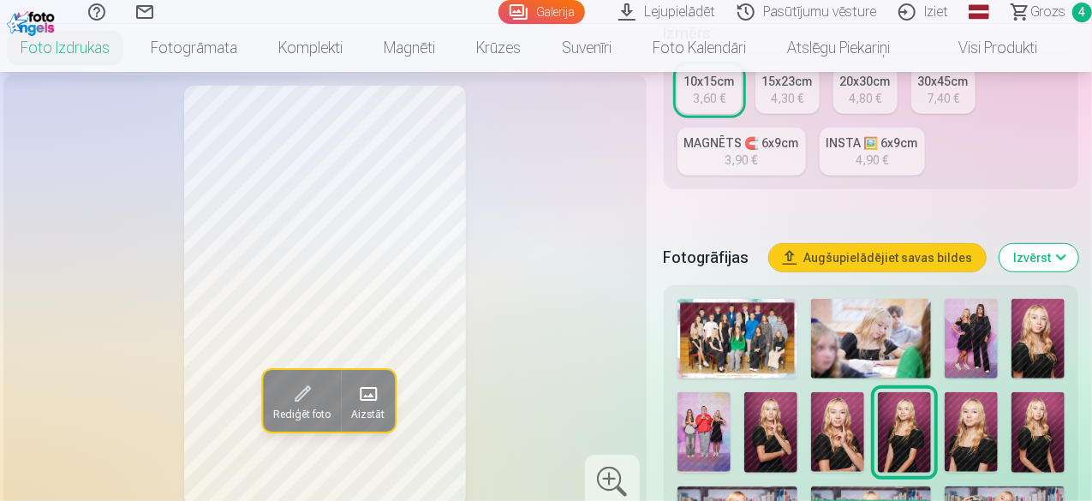
scroll to position [386, 0]
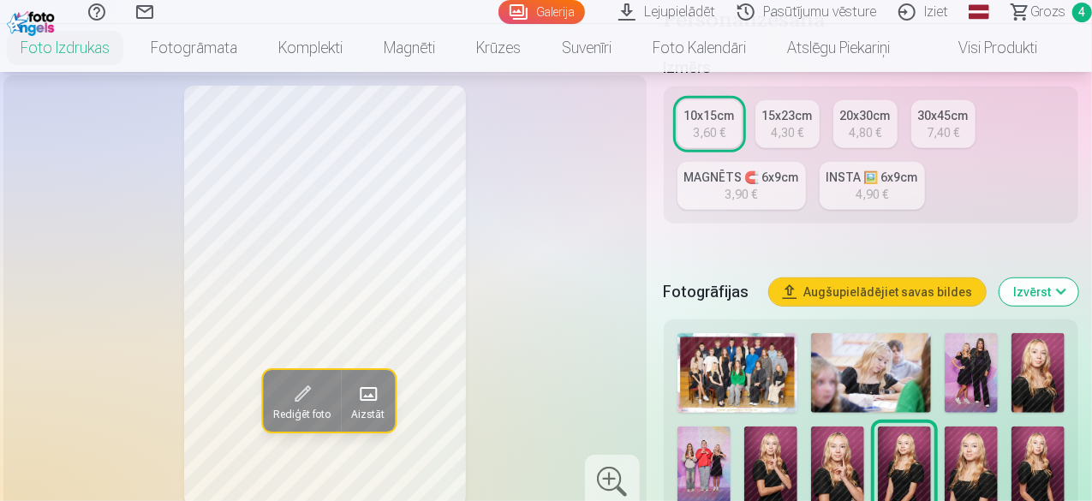
click at [798, 124] on div "4,30 €" at bounding box center [787, 132] width 33 height 17
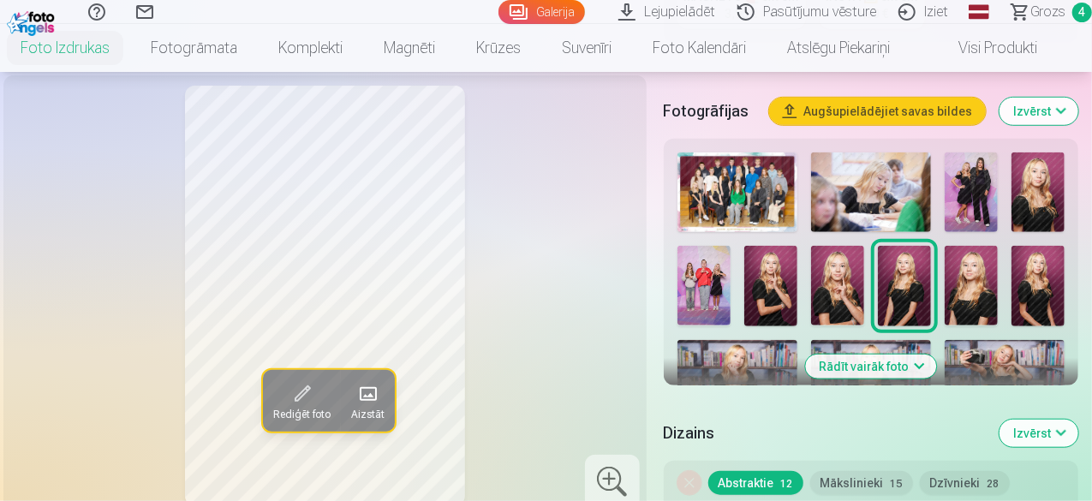
scroll to position [550, 0]
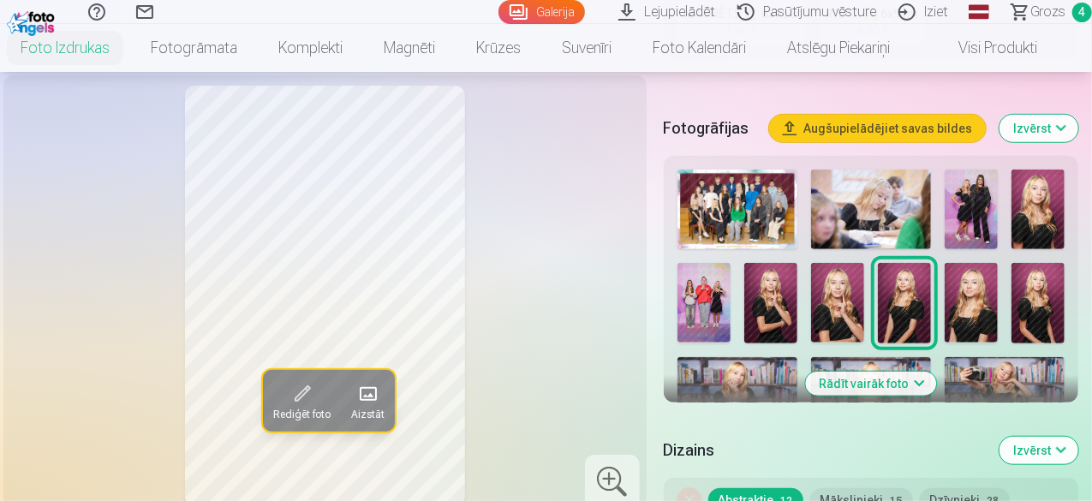
click at [932, 372] on button "Rādīt vairāk foto" at bounding box center [870, 384] width 131 height 24
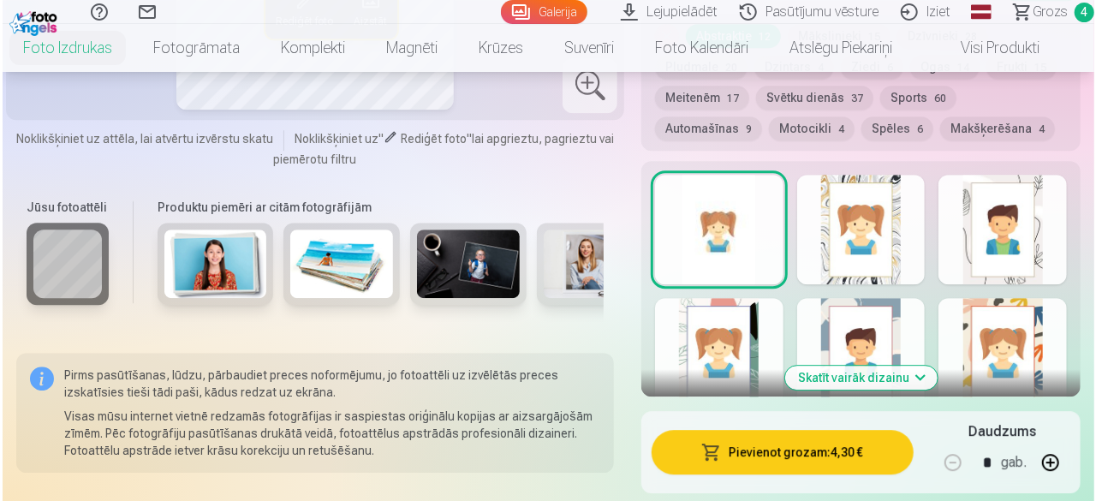
scroll to position [2485, 0]
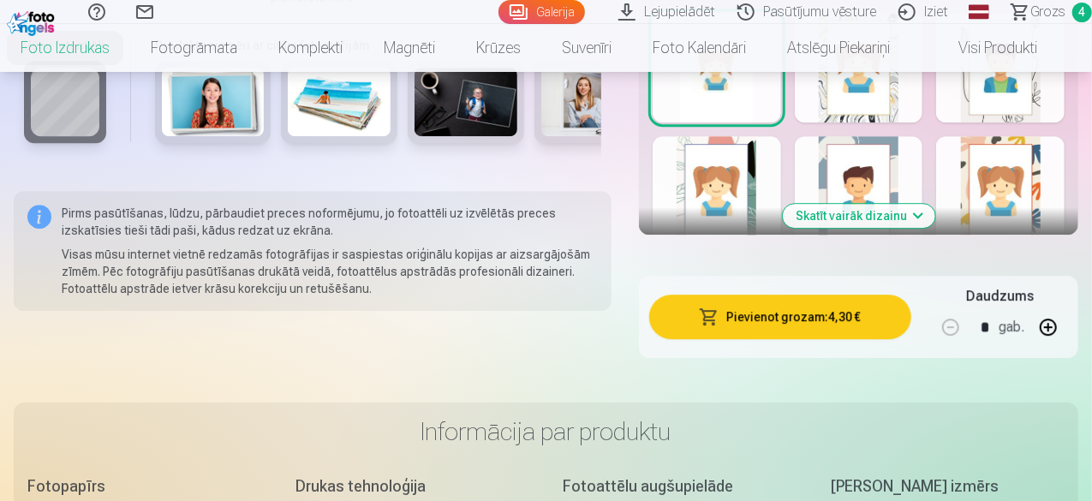
click at [799, 295] on button "Pievienot grozam : 4,30 €" at bounding box center [780, 317] width 262 height 45
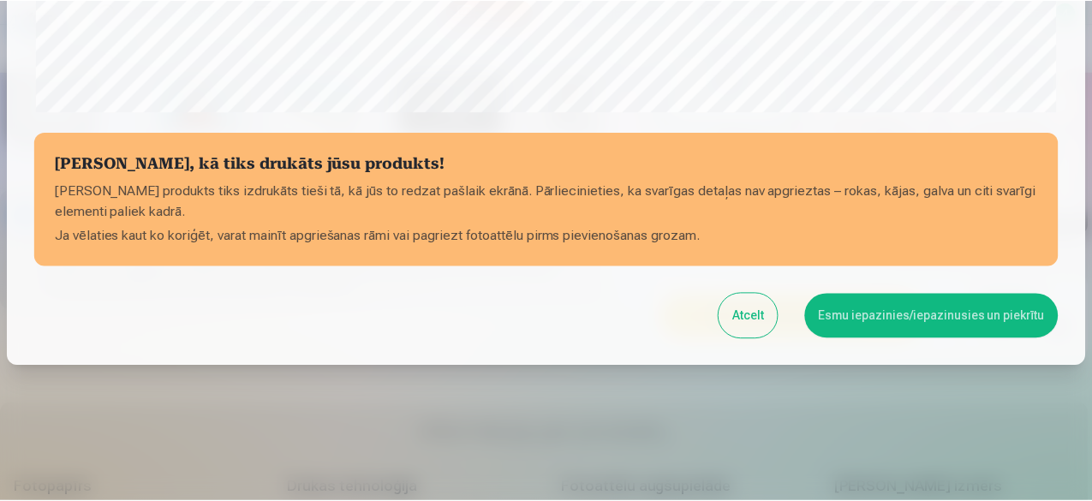
scroll to position [719, 0]
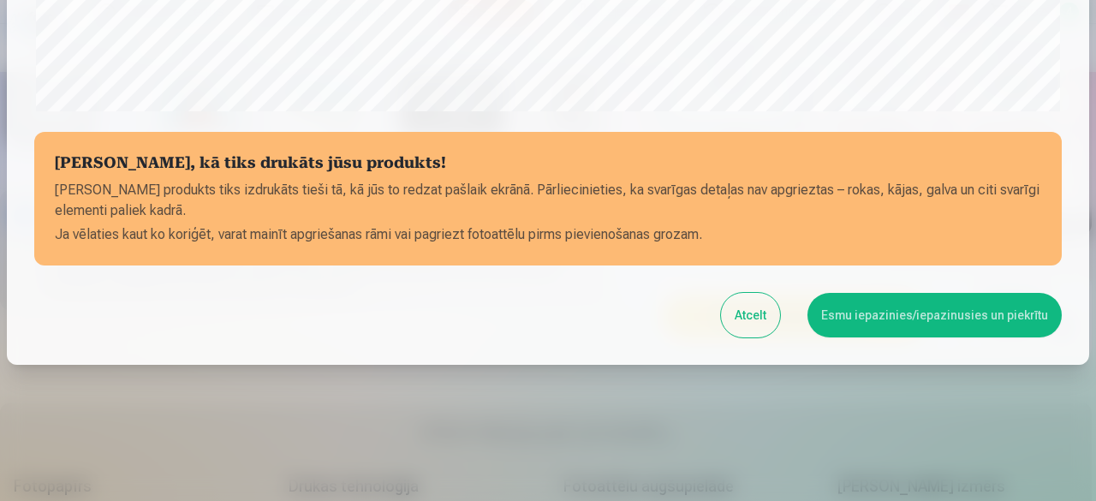
click at [923, 316] on button "Esmu iepazinies/iepazinusies un piekrītu" at bounding box center [935, 315] width 254 height 45
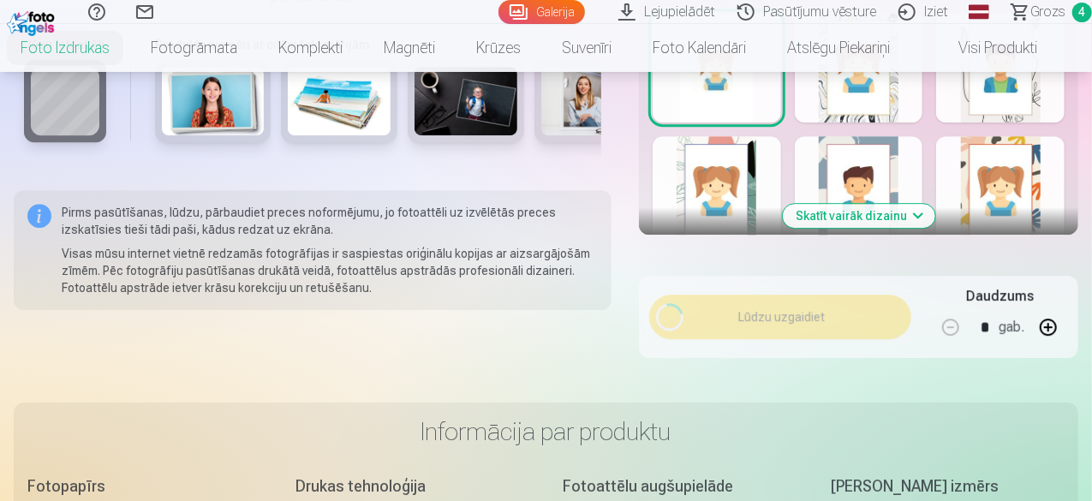
scroll to position [716, 0]
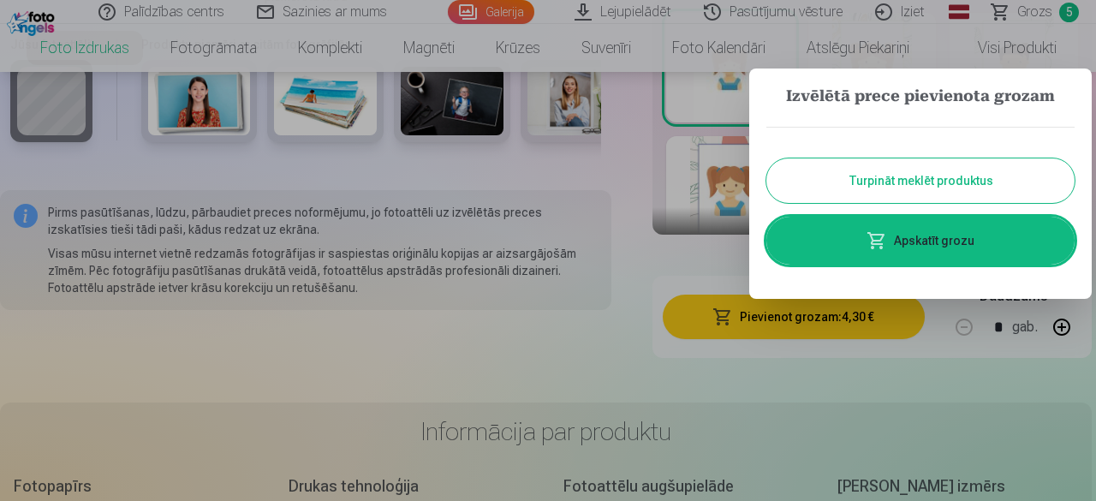
click at [964, 181] on button "Turpināt meklēt produktus" at bounding box center [921, 180] width 308 height 45
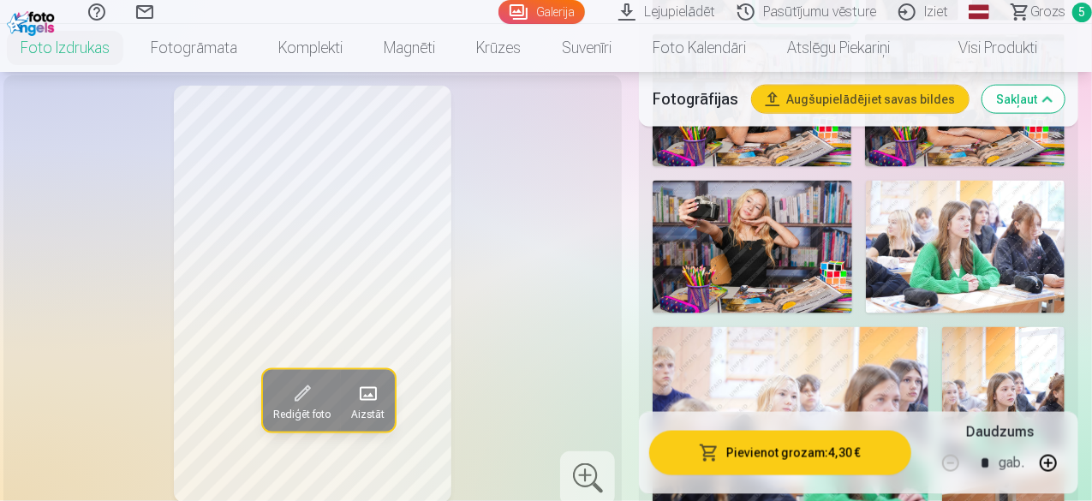
scroll to position [1090, 0]
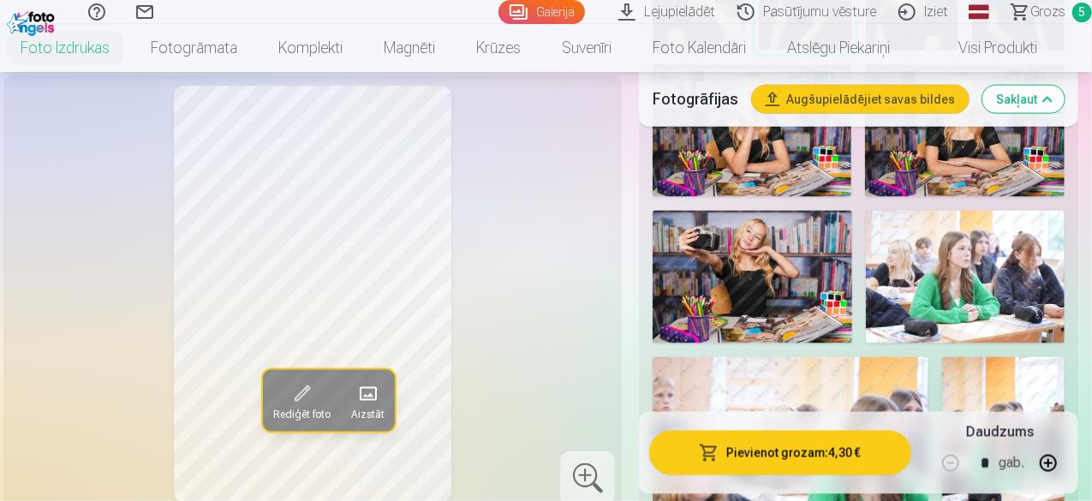
click at [750, 257] on img at bounding box center [753, 277] width 200 height 133
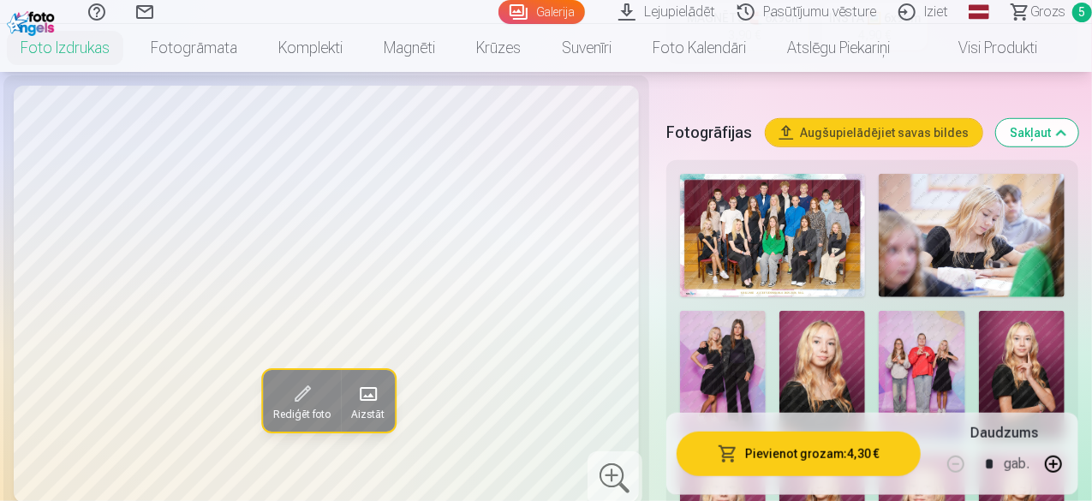
scroll to position [433, 0]
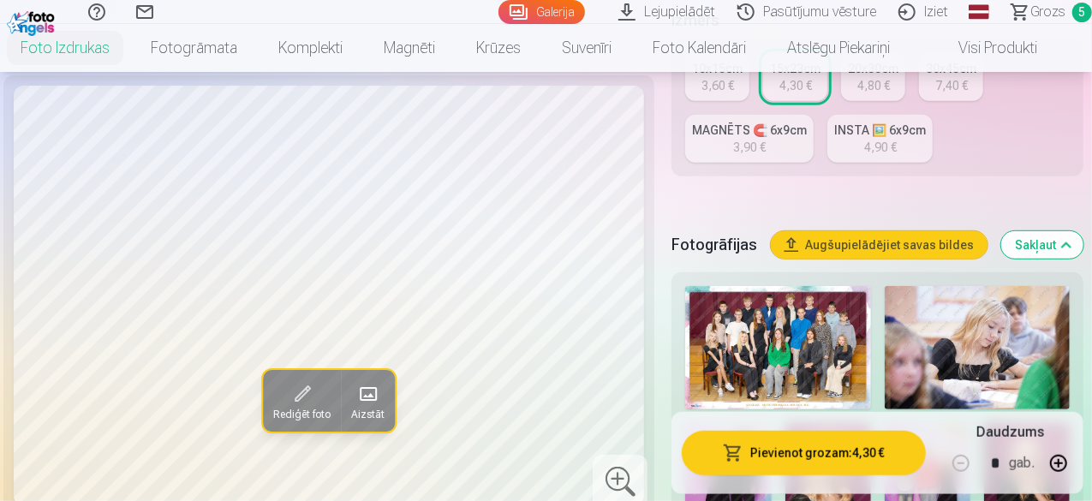
click at [723, 77] on div "3,60 €" at bounding box center [718, 85] width 33 height 17
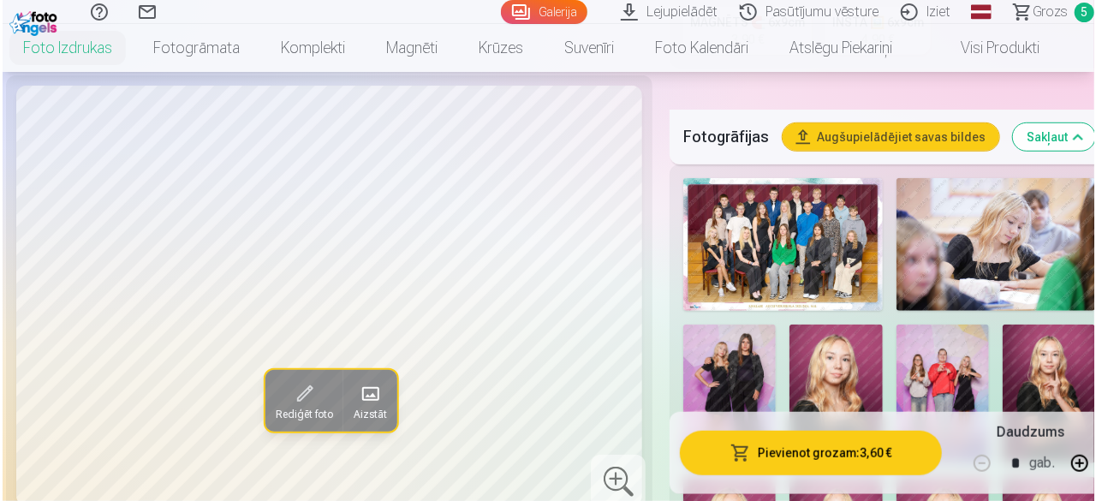
scroll to position [707, 0]
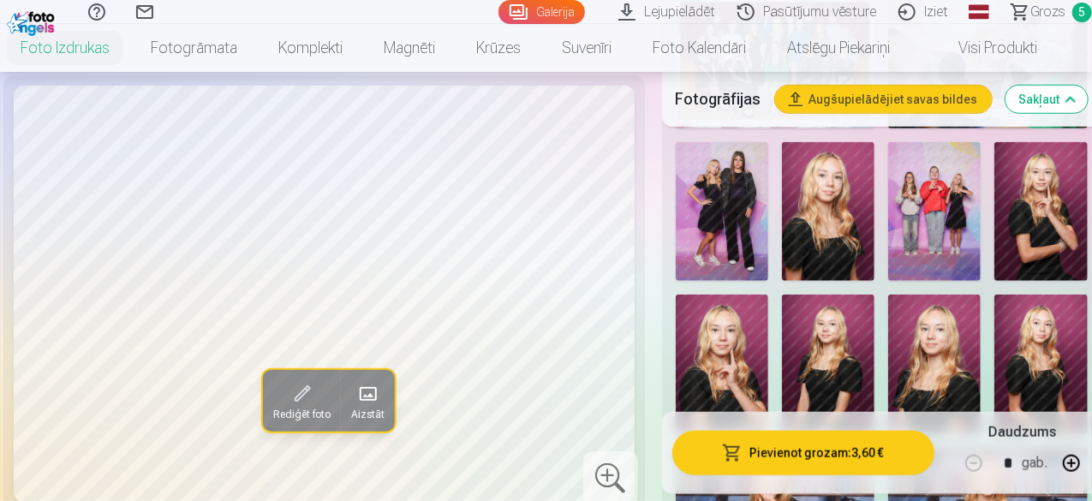
click at [779, 461] on button "Pievienot grozam : 3,60 €" at bounding box center [803, 453] width 262 height 45
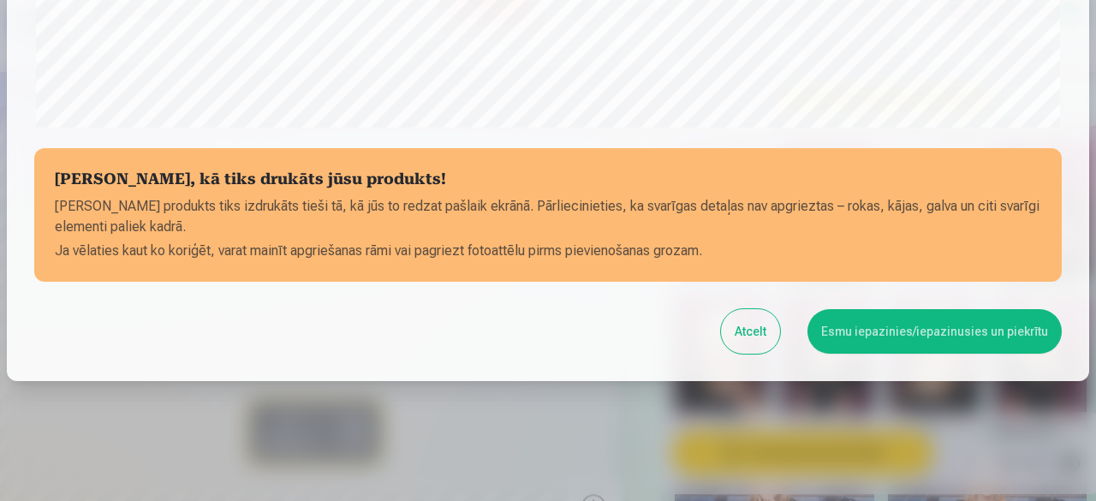
scroll to position [719, 0]
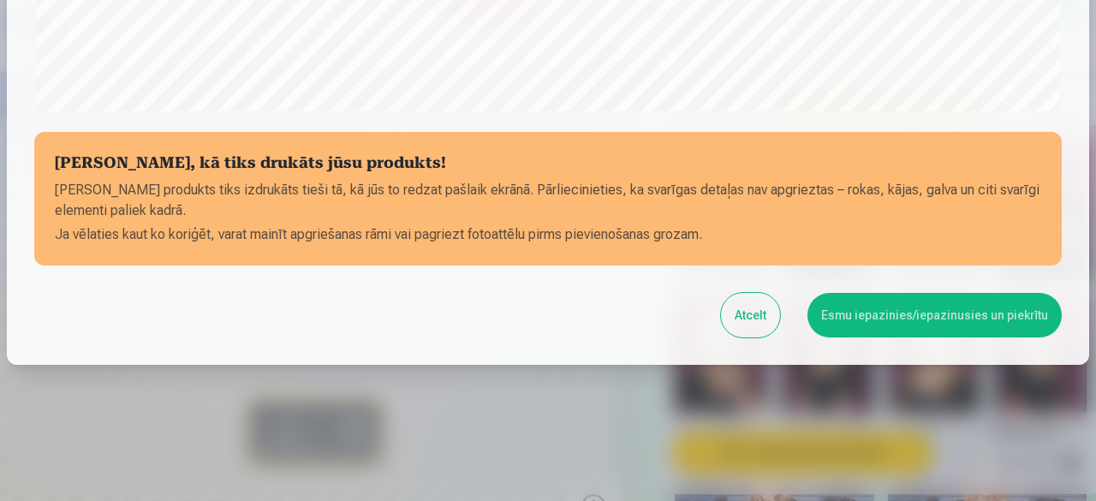
click at [911, 319] on button "Esmu iepazinies/iepazinusies un piekrītu" at bounding box center [935, 315] width 254 height 45
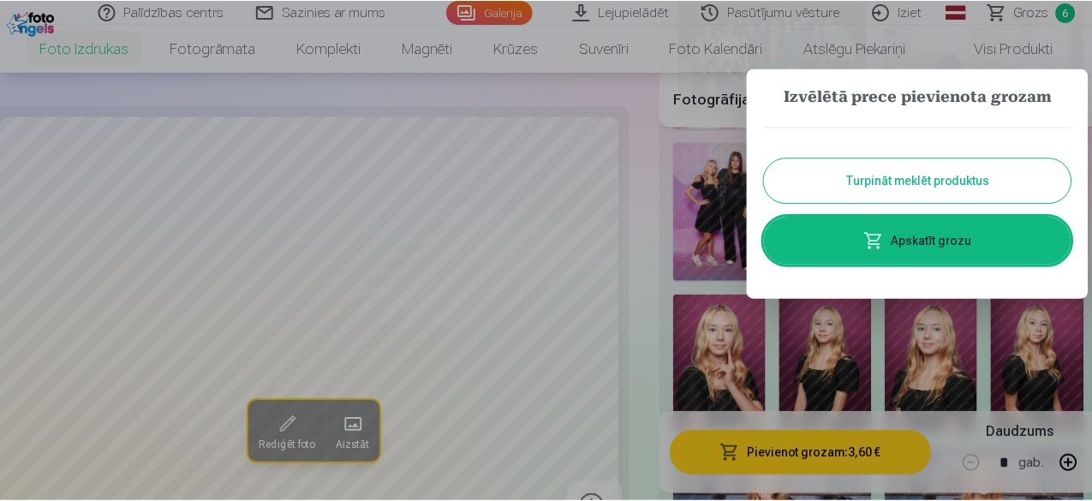
scroll to position [0, 0]
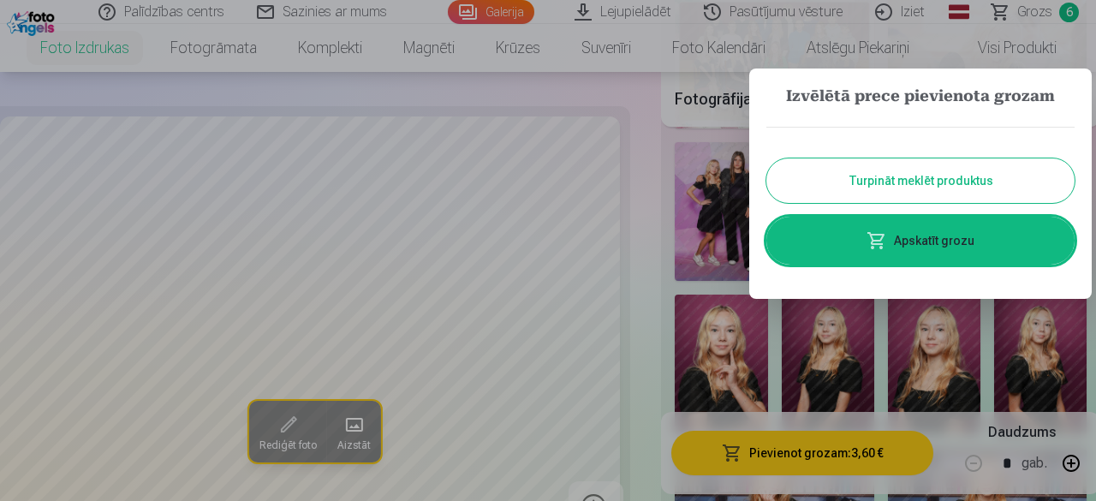
click at [936, 180] on button "Turpināt meklēt produktus" at bounding box center [921, 180] width 308 height 45
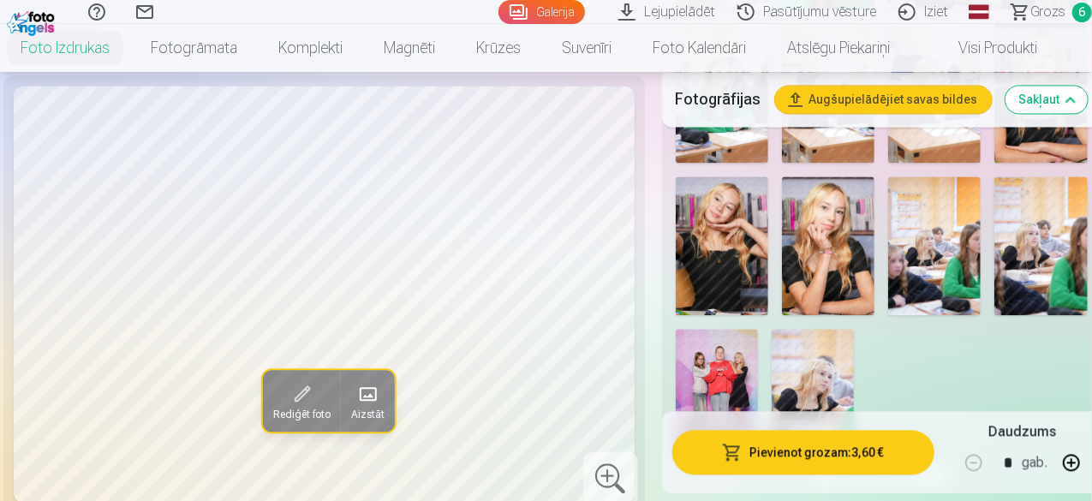
scroll to position [1788, 0]
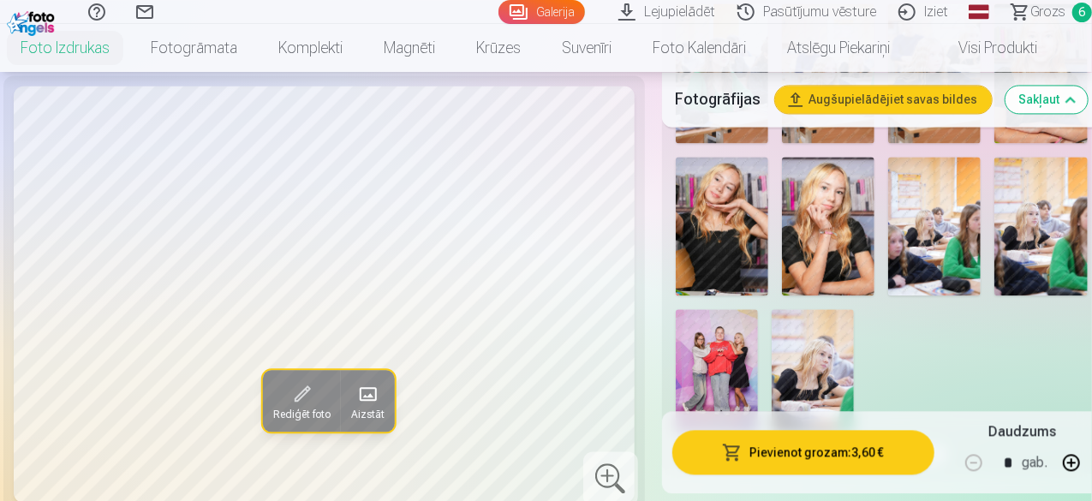
click at [939, 203] on img at bounding box center [934, 226] width 93 height 139
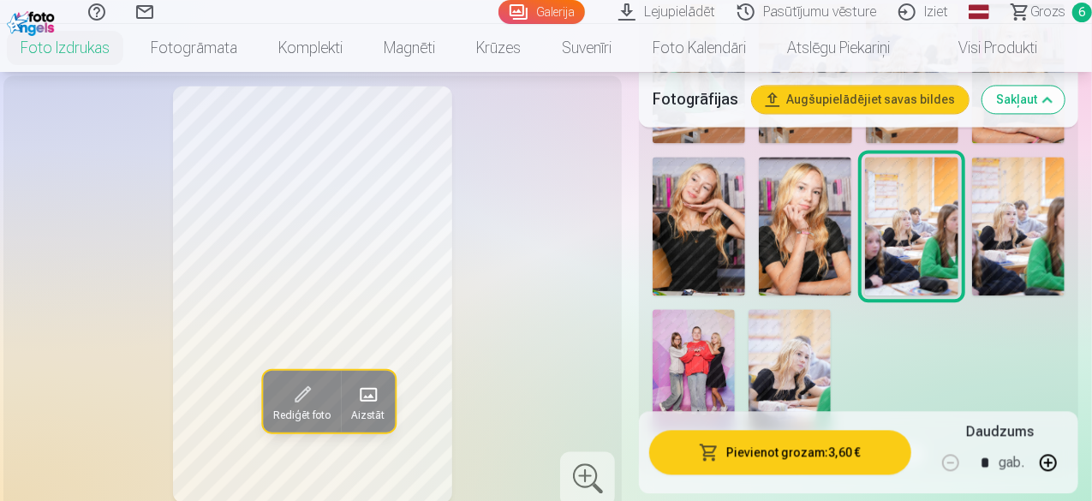
click at [1025, 190] on img at bounding box center [1018, 226] width 93 height 139
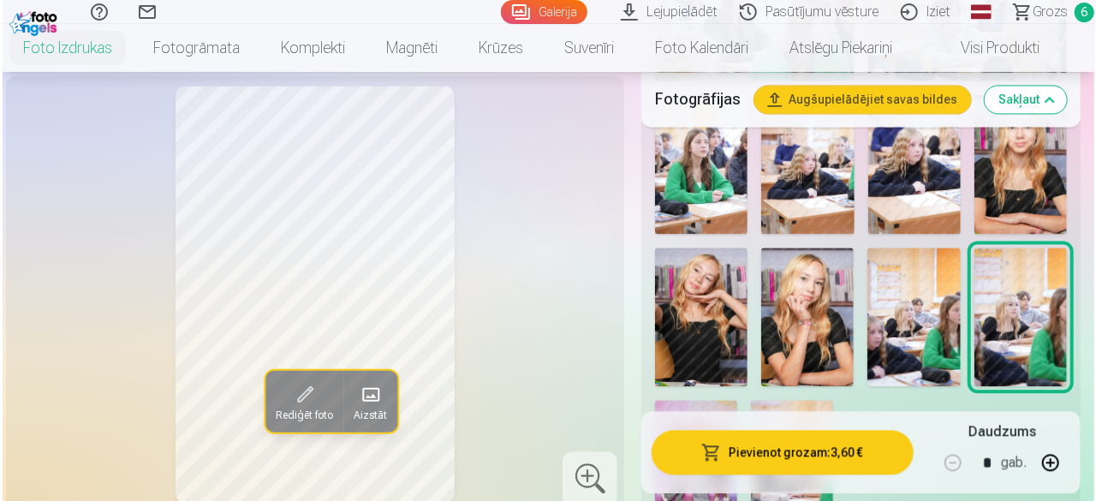
scroll to position [1706, 0]
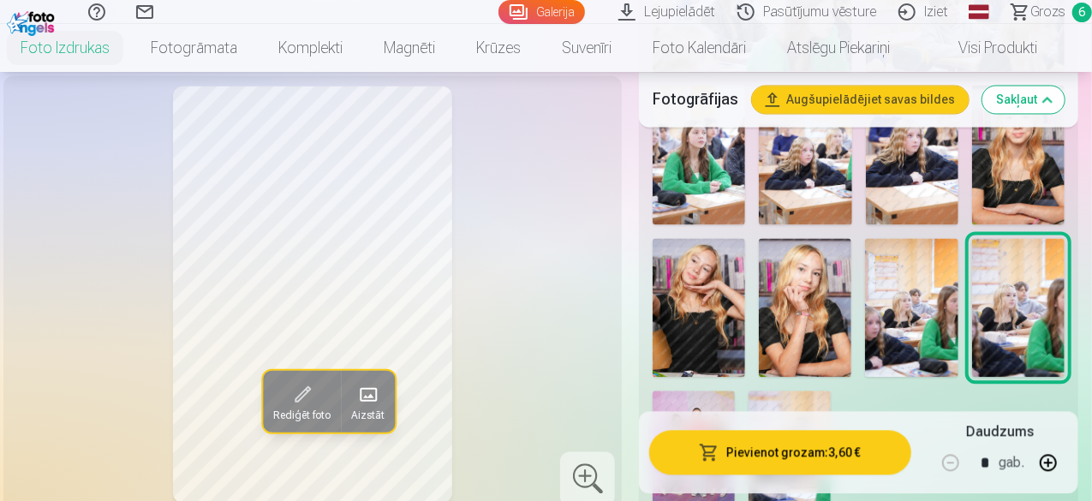
click at [927, 272] on img at bounding box center [911, 307] width 93 height 139
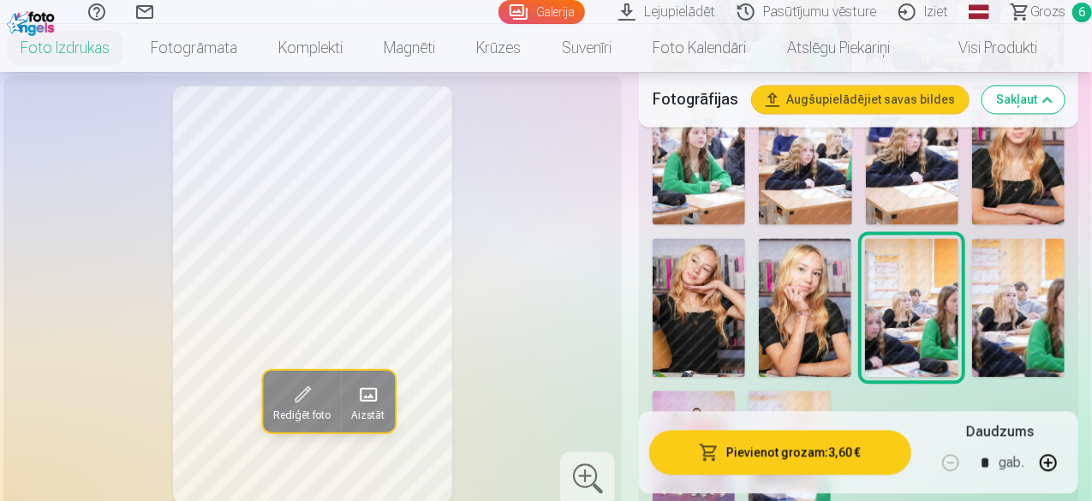
click at [804, 458] on button "Pievienot grozam : 3,60 €" at bounding box center [780, 453] width 262 height 45
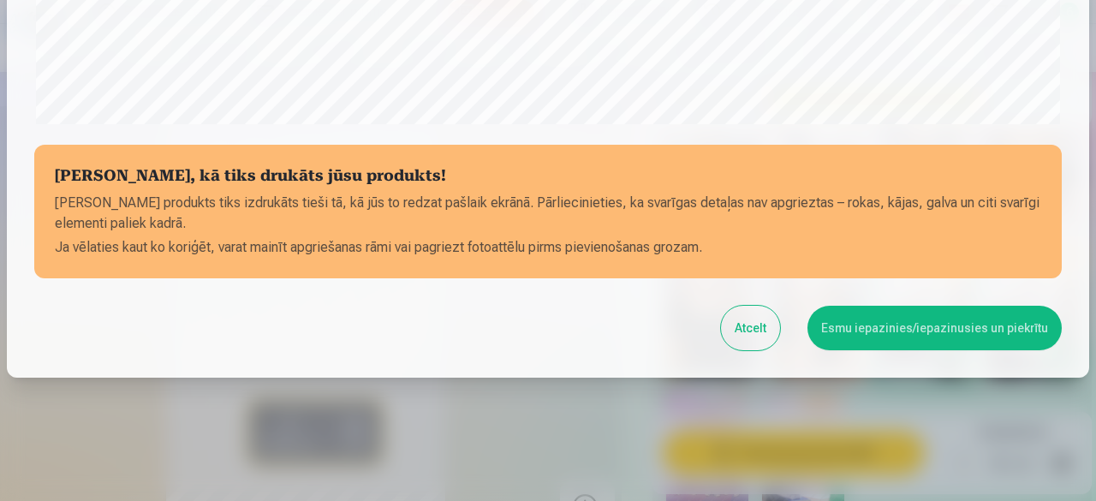
scroll to position [719, 0]
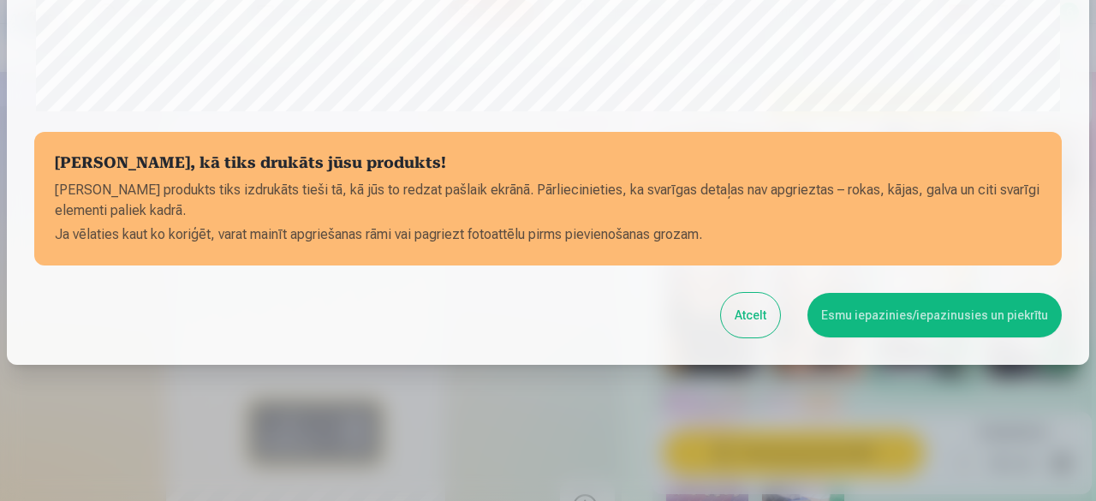
click at [898, 318] on button "Esmu iepazinies/iepazinusies un piekrītu" at bounding box center [935, 315] width 254 height 45
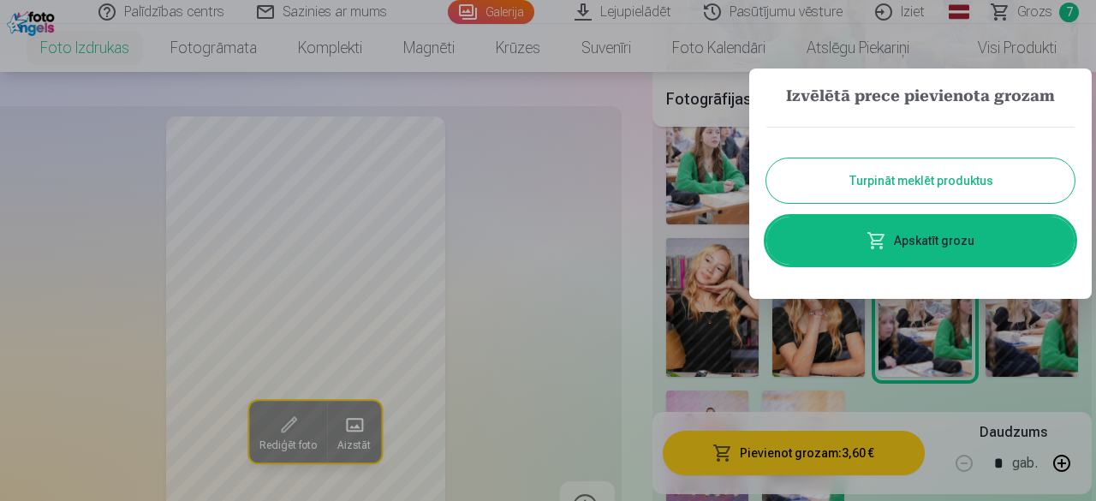
click at [908, 177] on button "Turpināt meklēt produktus" at bounding box center [921, 180] width 308 height 45
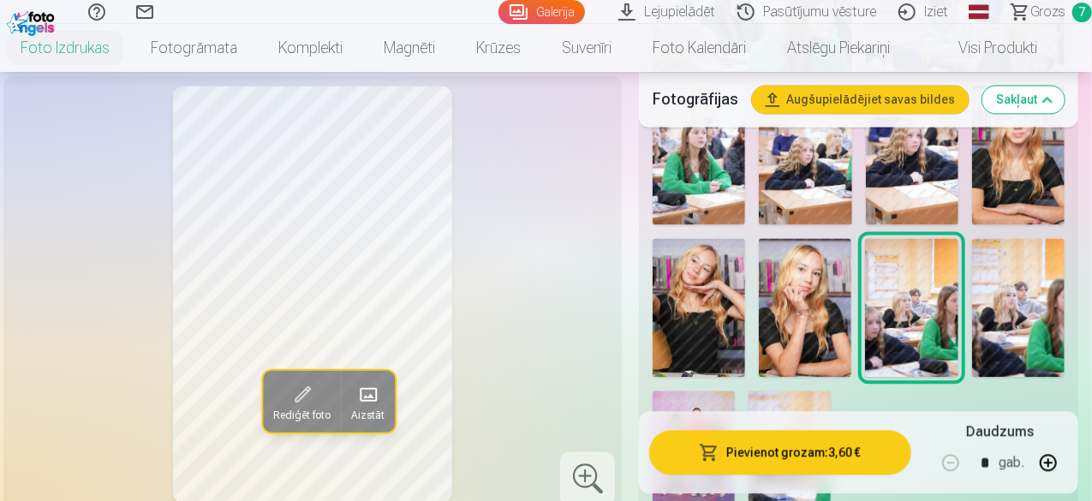
click at [1034, 152] on img at bounding box center [1018, 154] width 93 height 139
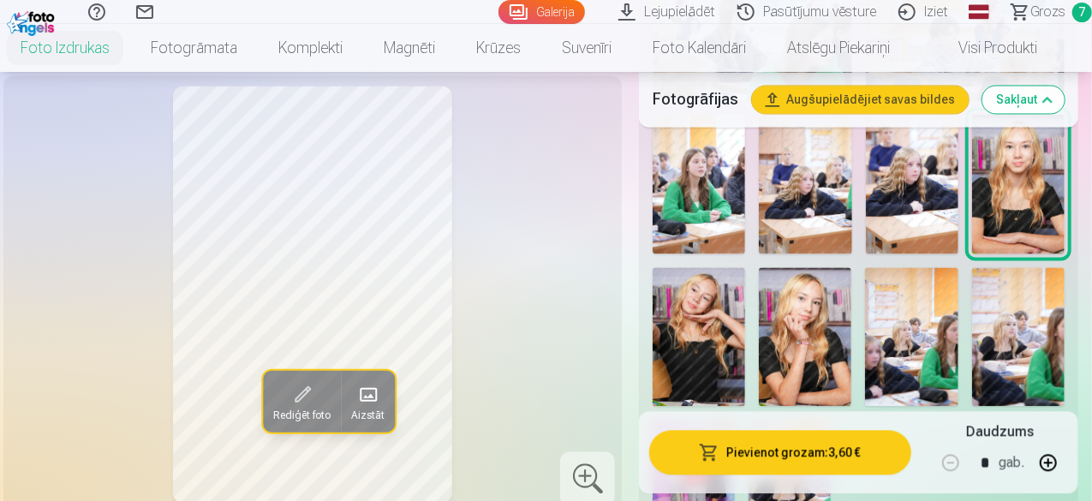
scroll to position [1687, 0]
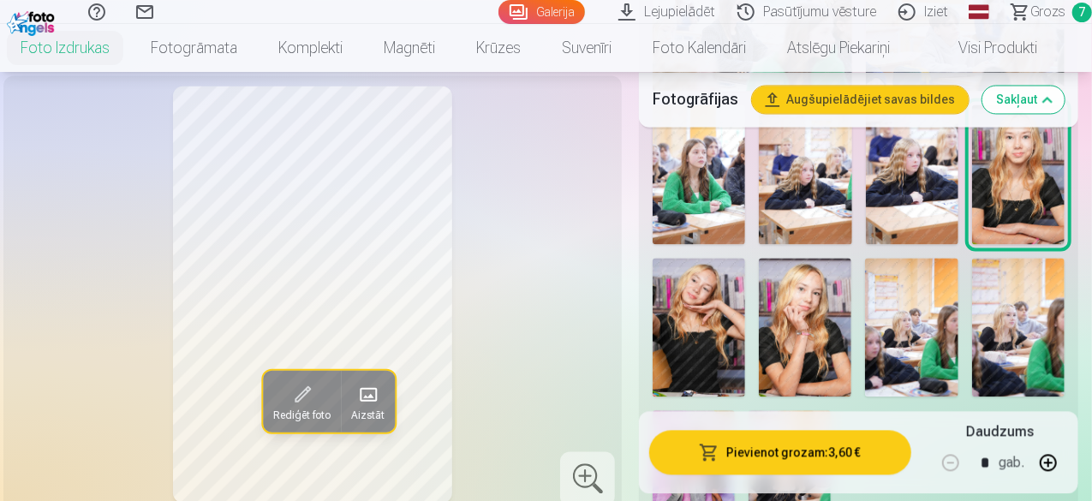
click at [821, 319] on img at bounding box center [805, 327] width 93 height 139
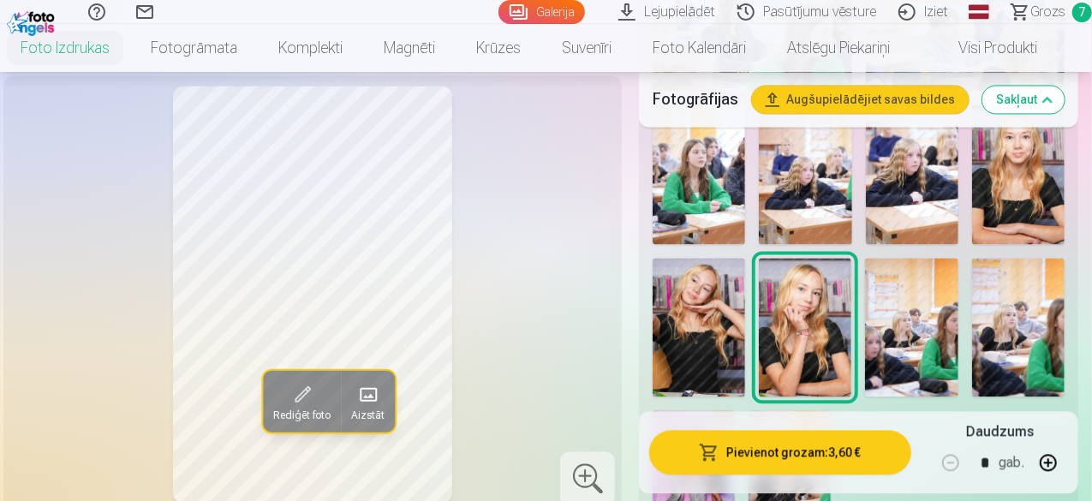
click at [735, 283] on img at bounding box center [699, 327] width 93 height 139
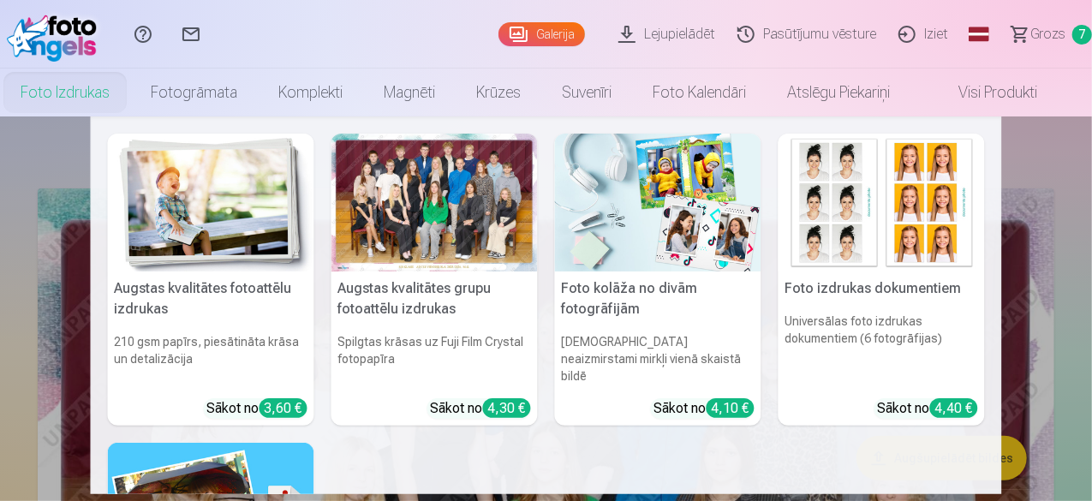
click at [103, 85] on link "Foto izdrukas" at bounding box center [65, 93] width 130 height 48
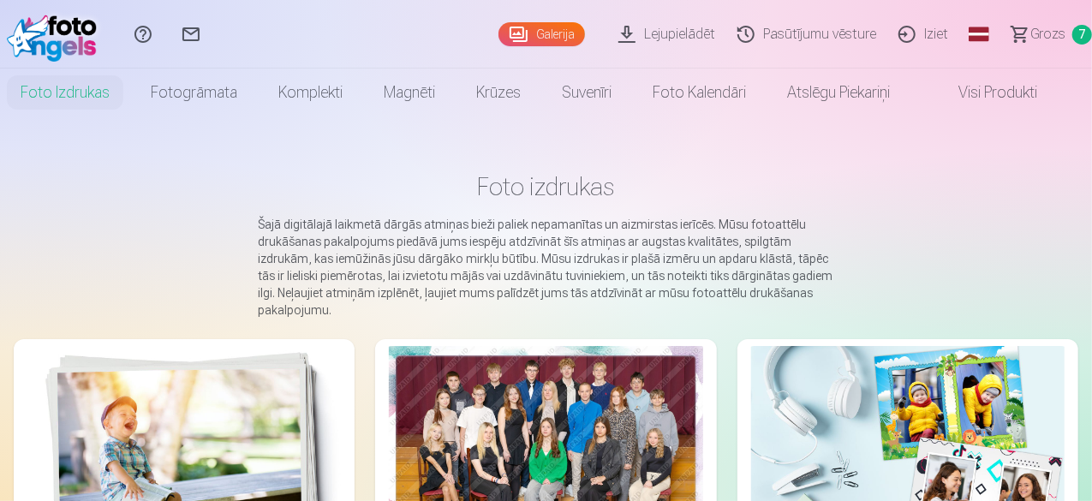
click at [159, 450] on img at bounding box center [184, 450] width 314 height 209
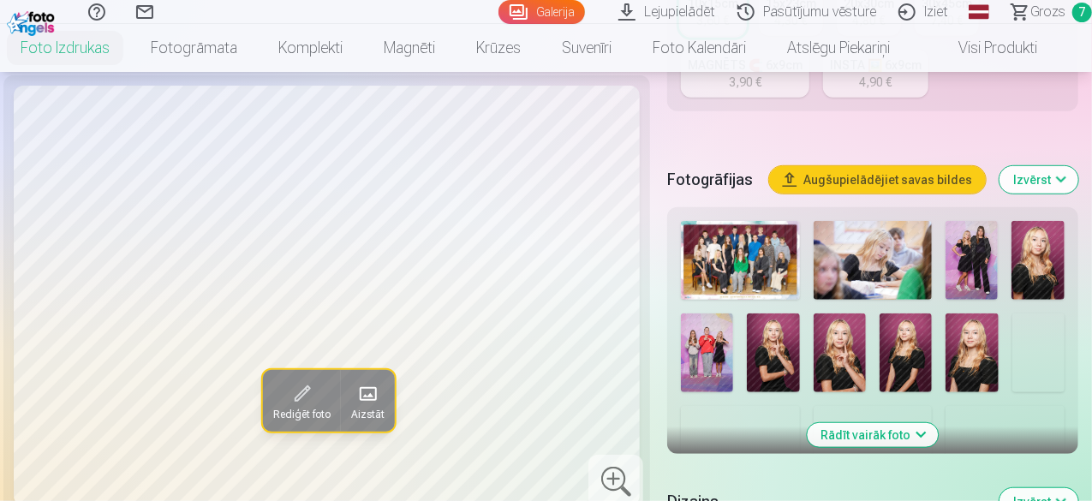
scroll to position [541, 0]
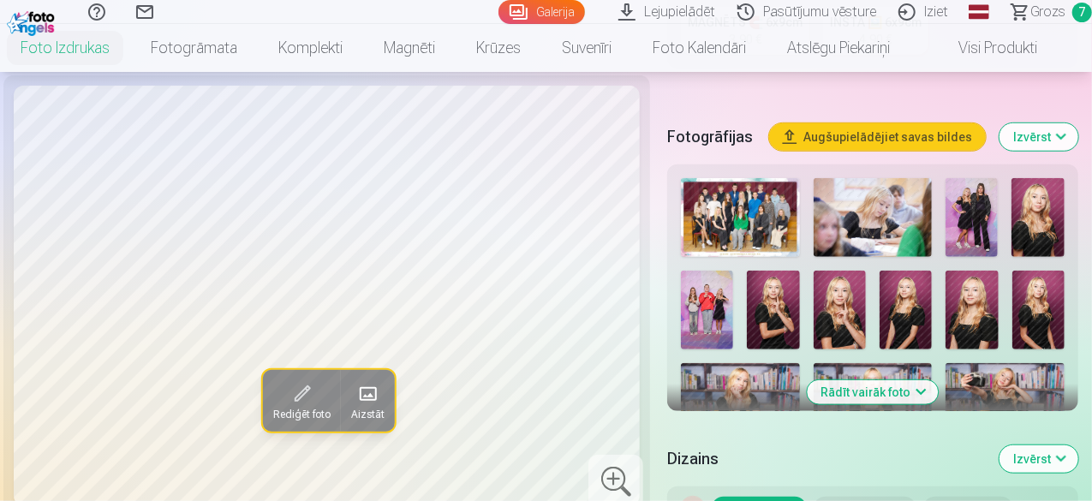
click at [886, 381] on button "Rādīt vairāk foto" at bounding box center [873, 392] width 131 height 24
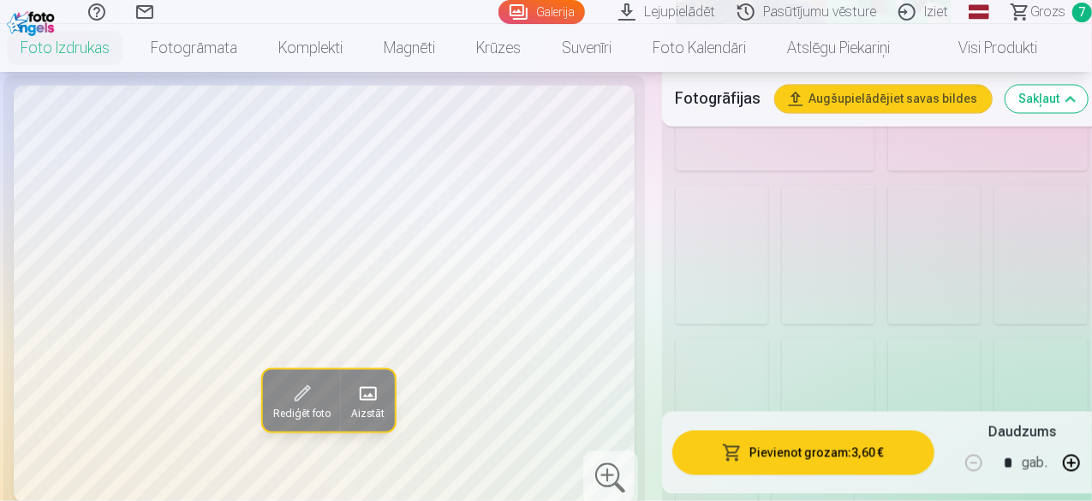
scroll to position [1615, 0]
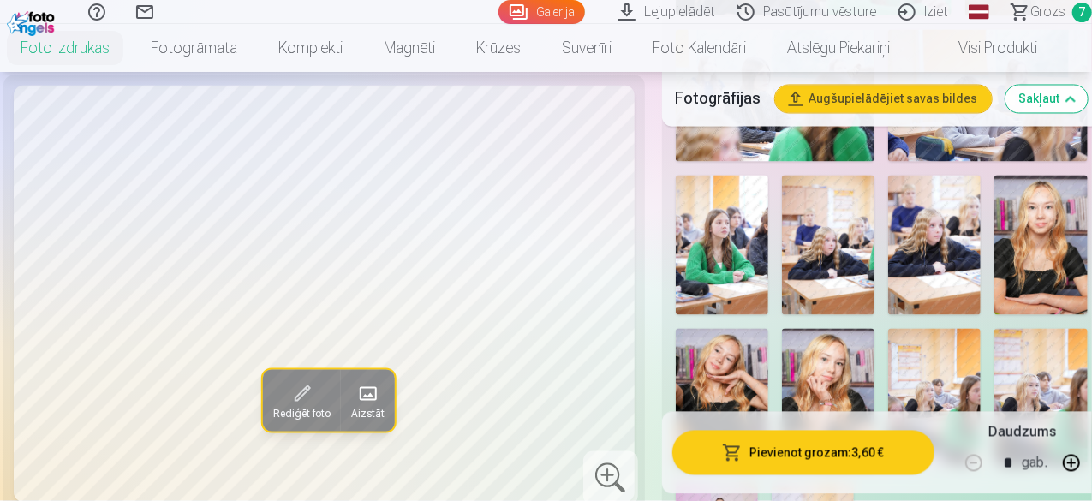
click at [827, 343] on img at bounding box center [828, 398] width 93 height 139
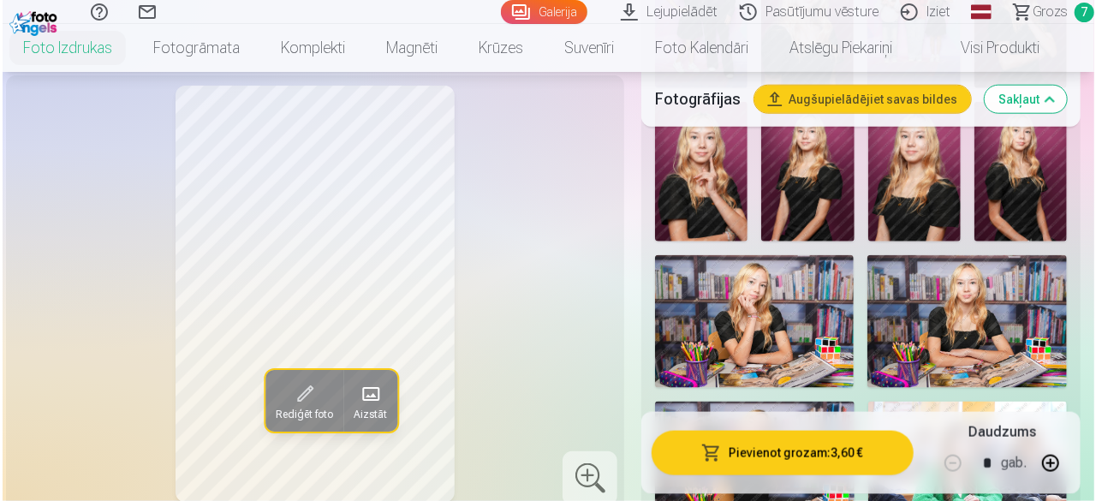
scroll to position [909, 0]
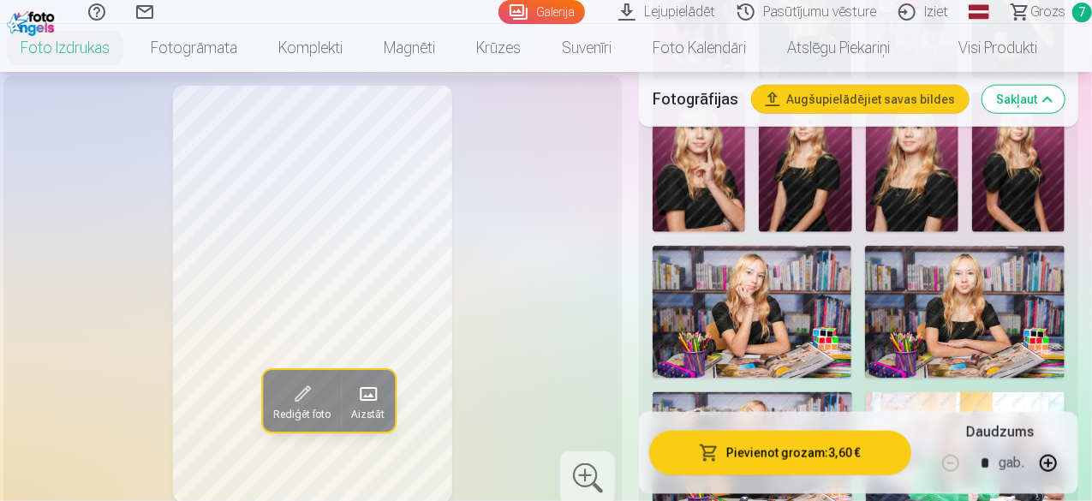
click at [815, 450] on button "Pievienot grozam : 3,60 €" at bounding box center [780, 453] width 262 height 45
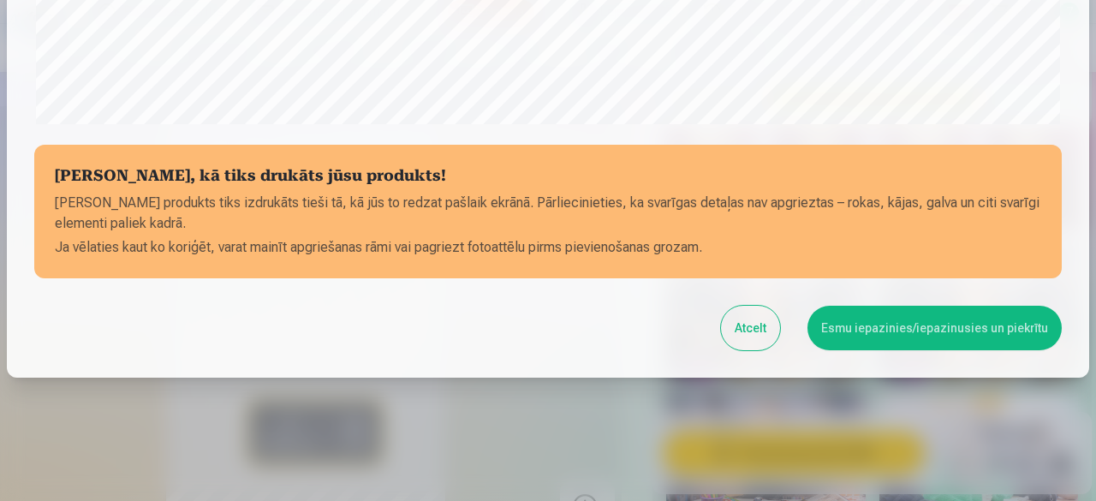
scroll to position [719, 0]
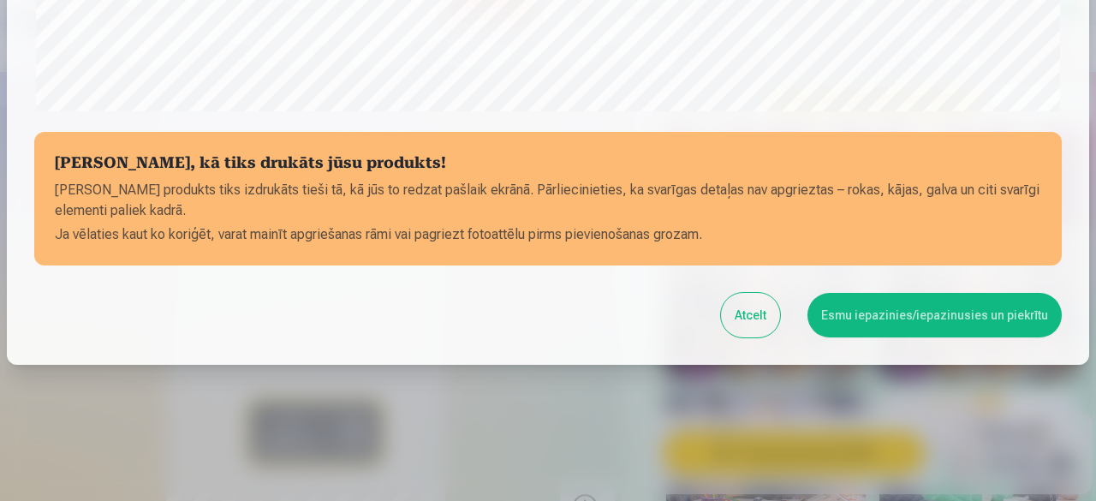
click at [992, 326] on button "Esmu iepazinies/iepazinusies un piekrītu" at bounding box center [935, 315] width 254 height 45
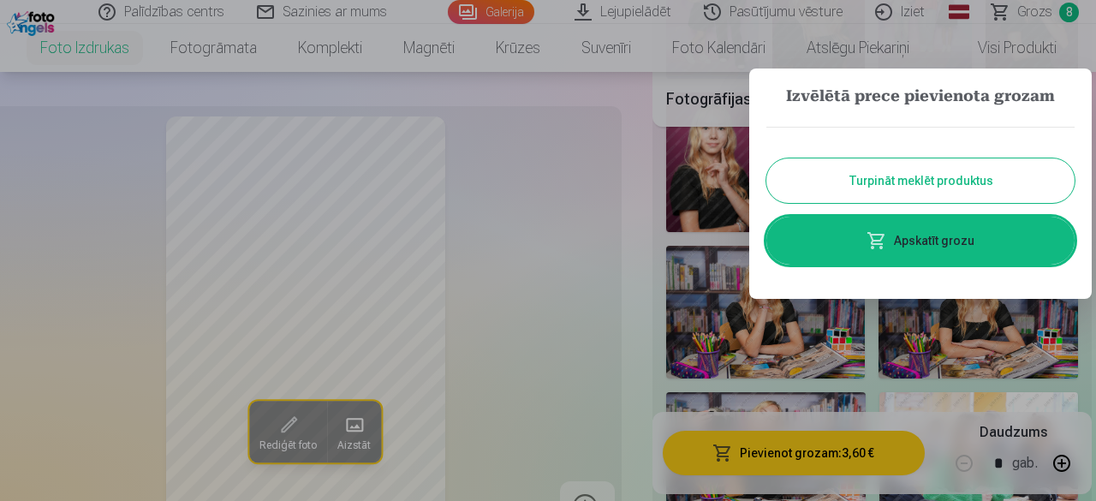
click at [957, 242] on link "Apskatīt grozu" at bounding box center [921, 241] width 308 height 48
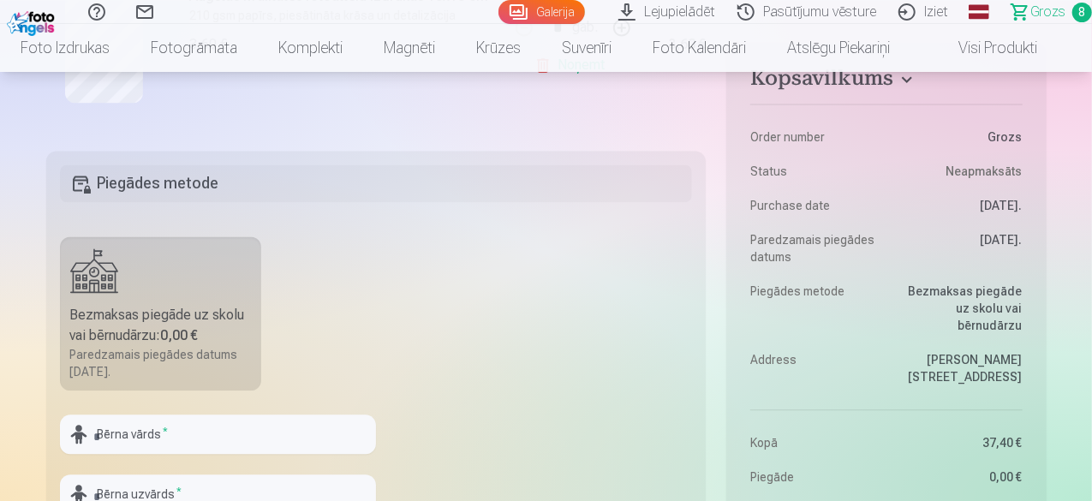
scroll to position [1782, 0]
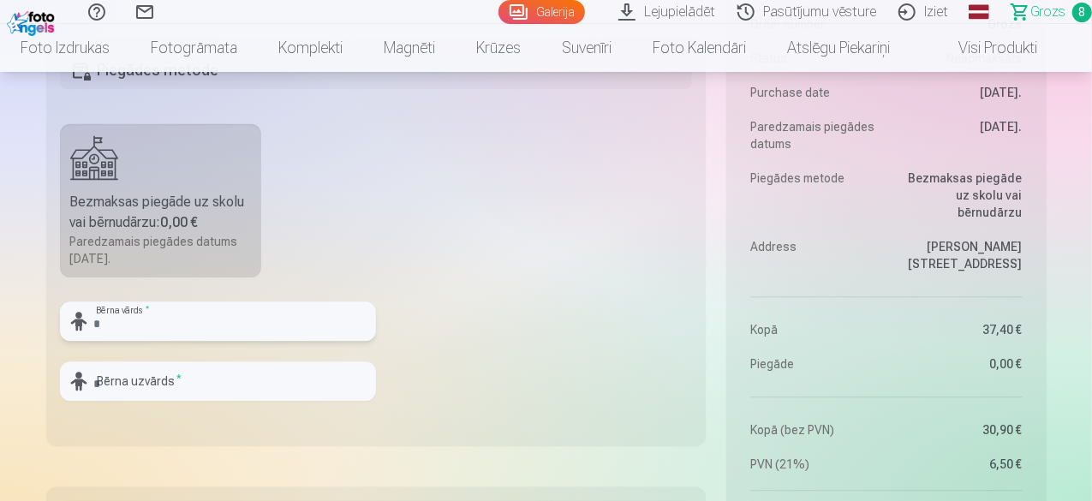
click at [120, 329] on input "text" at bounding box center [218, 321] width 316 height 39
type input "****"
type input "******"
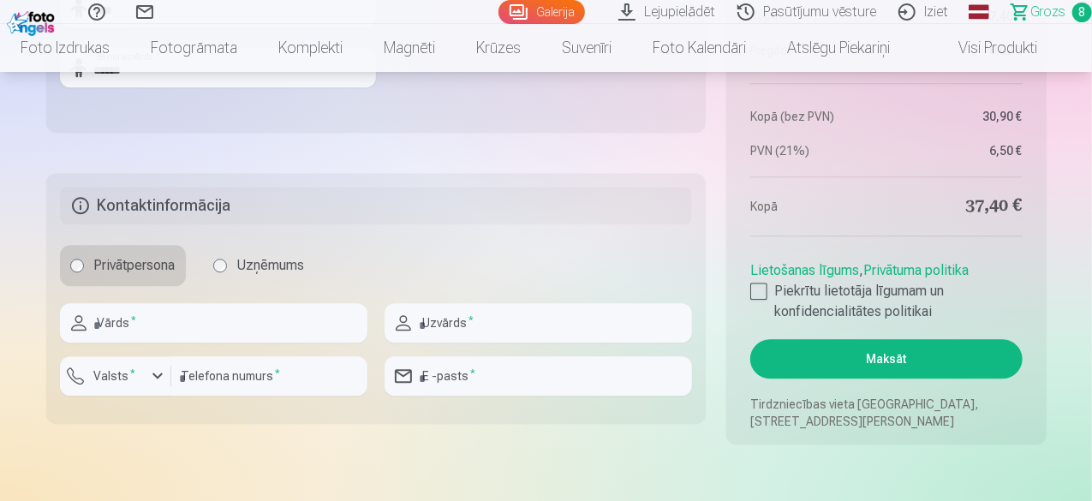
scroll to position [2104, 0]
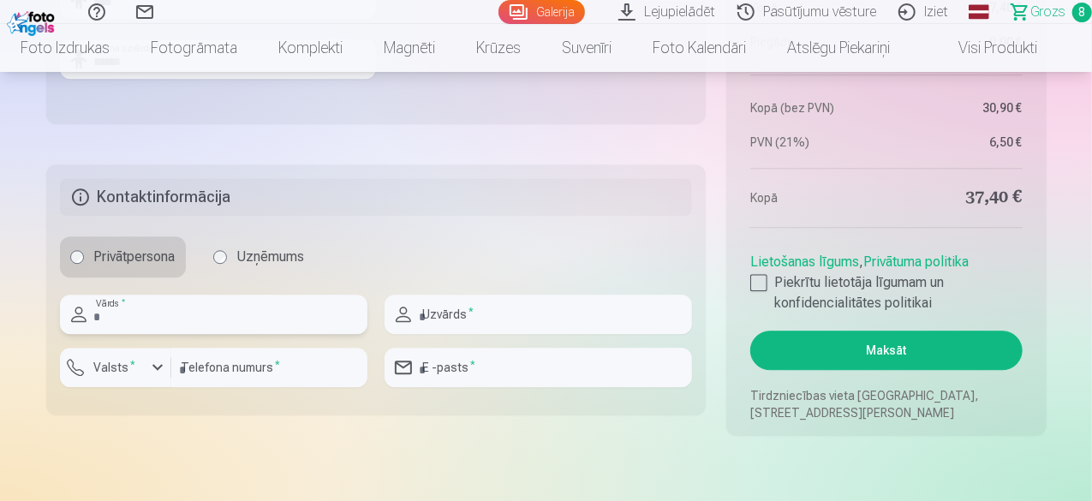
click at [176, 321] on input "text" at bounding box center [214, 314] width 308 height 39
type input "******"
click at [479, 316] on input "text" at bounding box center [539, 314] width 308 height 39
type input "******"
type input "********"
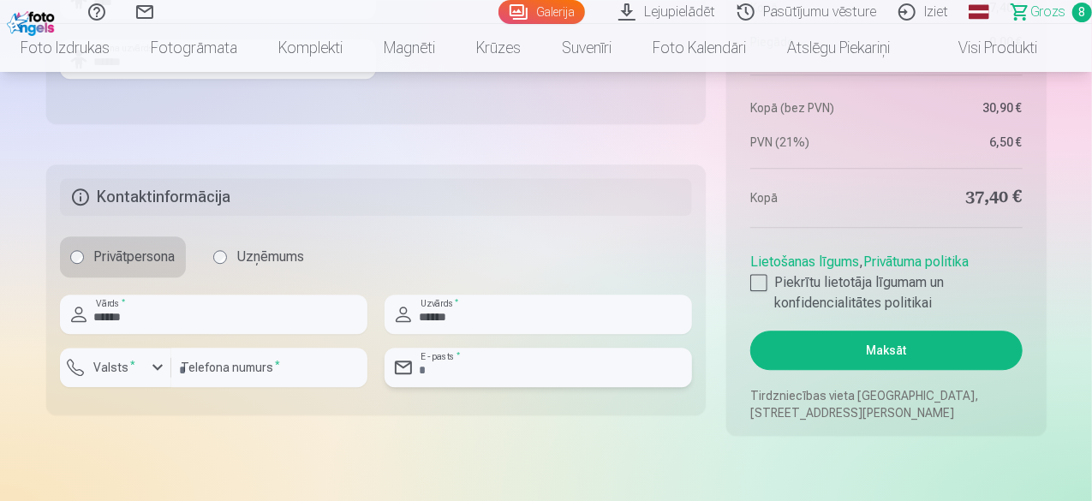
click at [480, 366] on input "email" at bounding box center [539, 367] width 308 height 39
type input "**********"
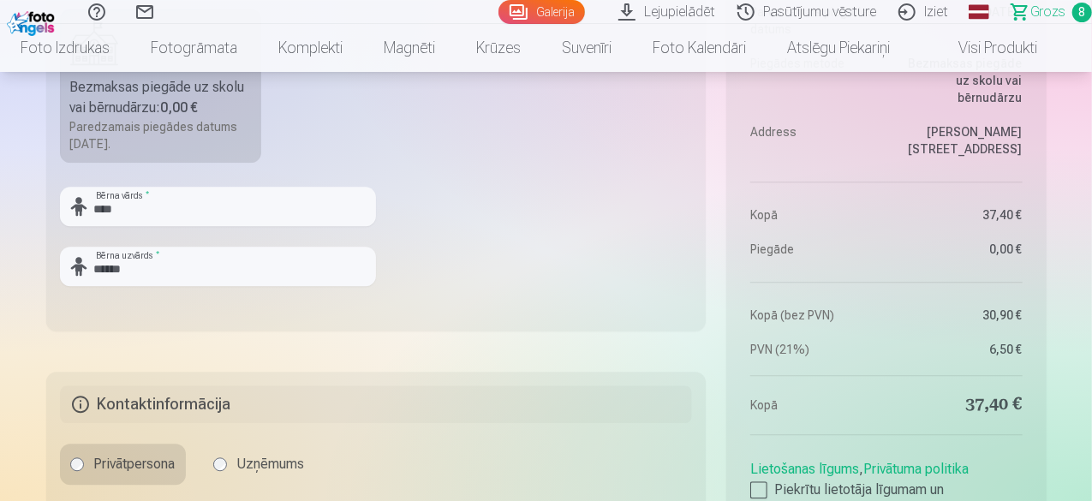
scroll to position [1914, 0]
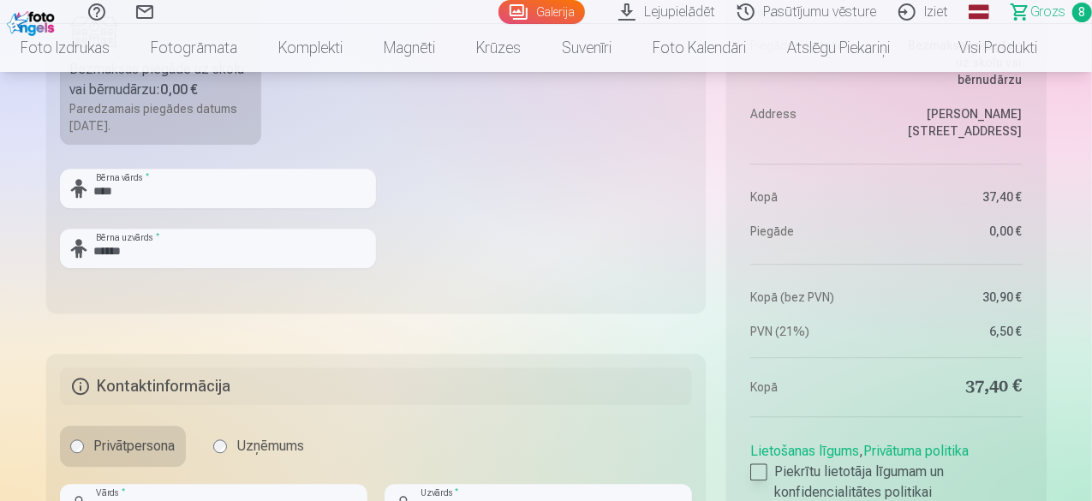
click at [761, 467] on div at bounding box center [758, 471] width 17 height 17
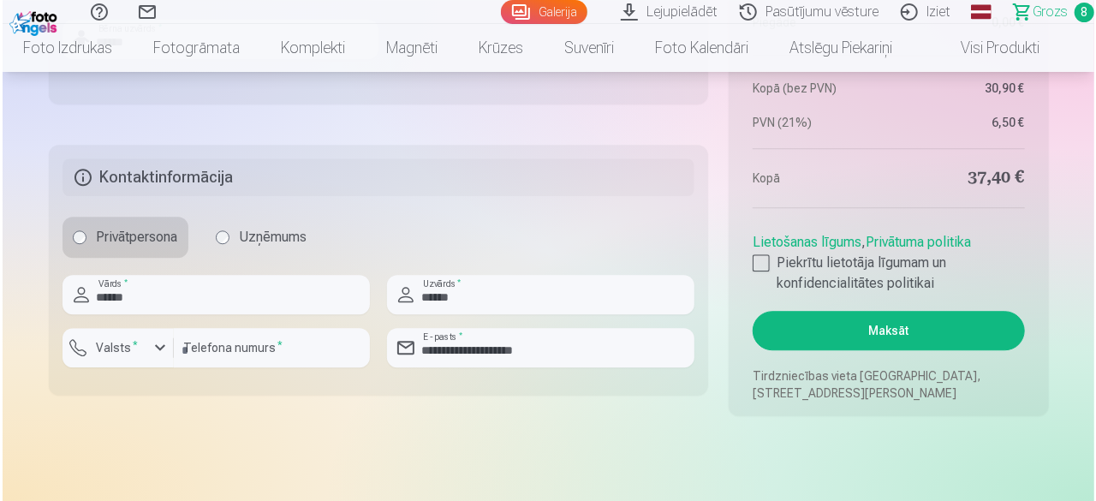
scroll to position [2142, 0]
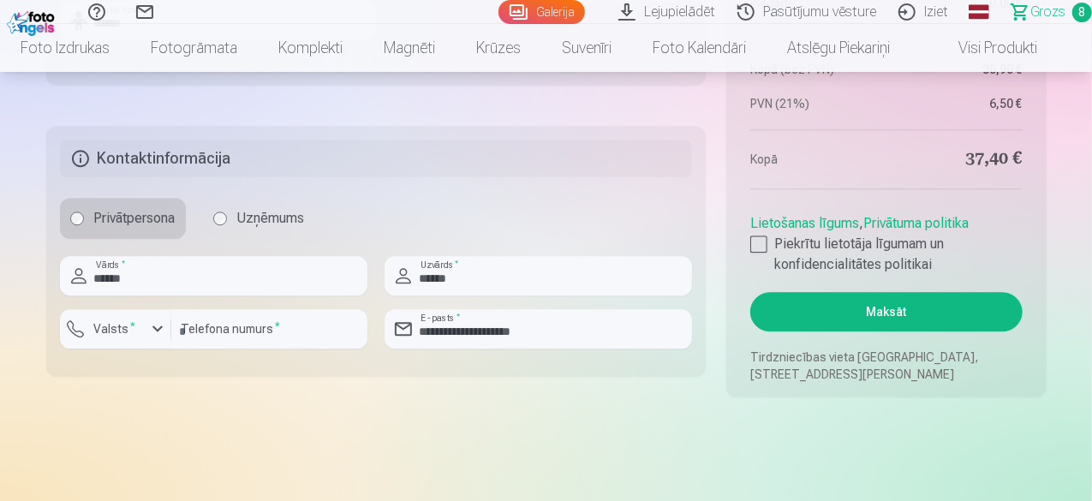
click at [854, 302] on button "Maksāt" at bounding box center [886, 311] width 272 height 39
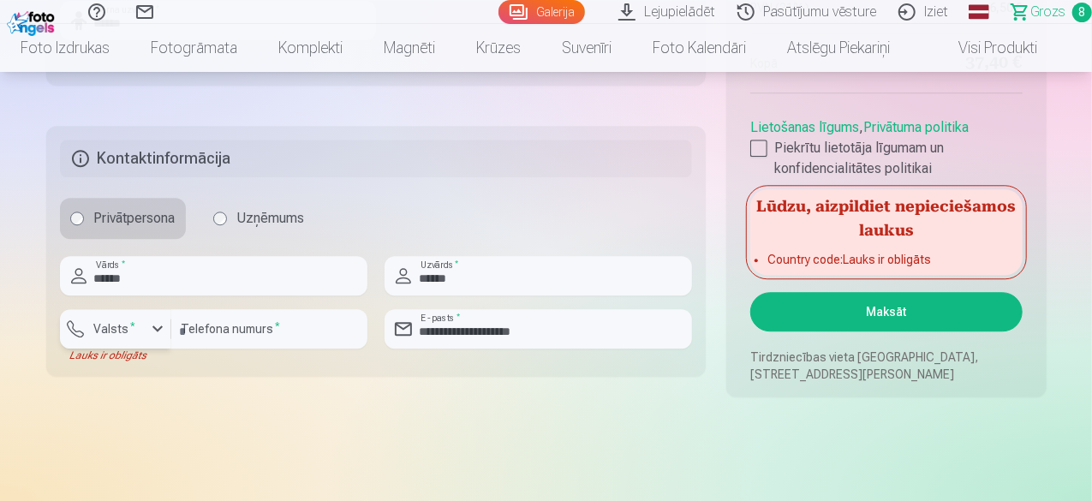
click at [155, 321] on div "button" at bounding box center [157, 329] width 21 height 21
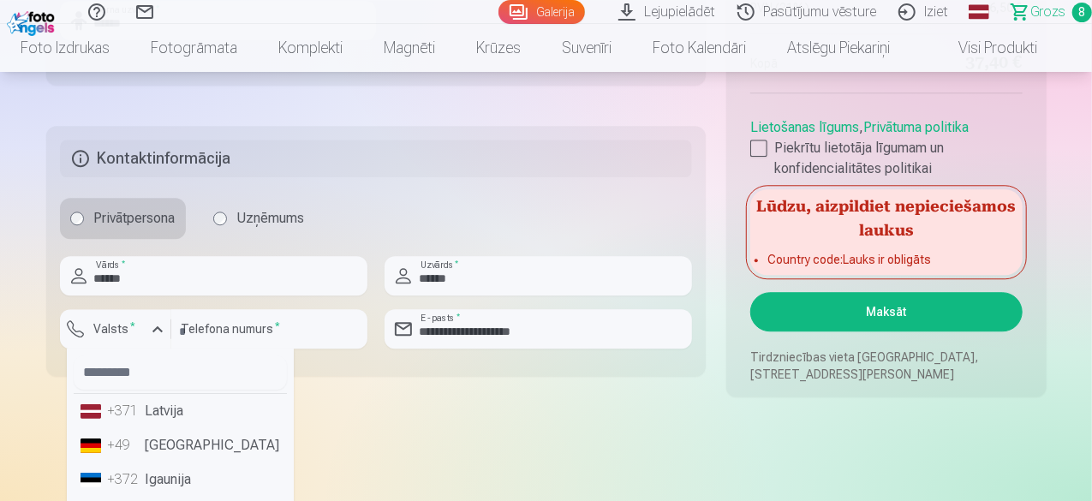
click at [140, 414] on div "+371" at bounding box center [125, 411] width 34 height 21
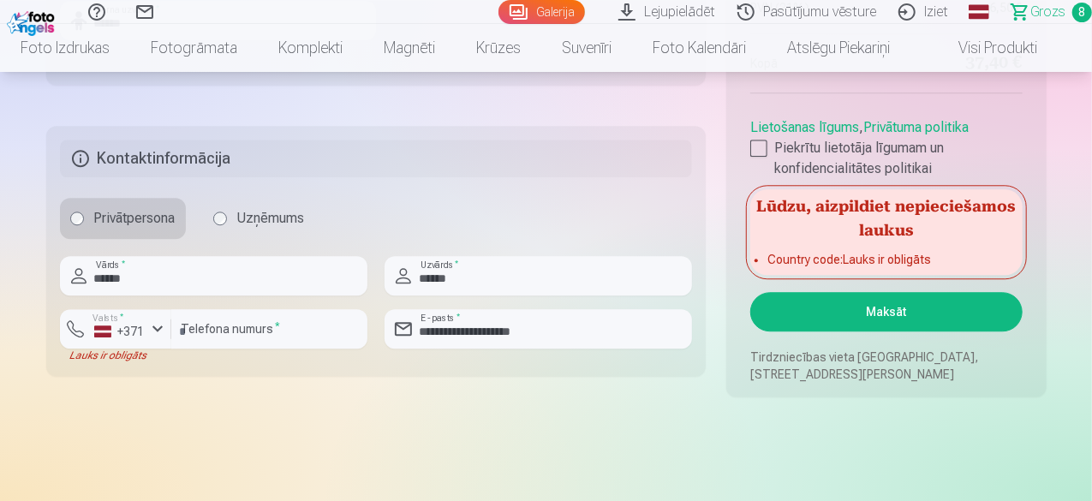
click at [892, 299] on button "Maksāt" at bounding box center [886, 311] width 272 height 39
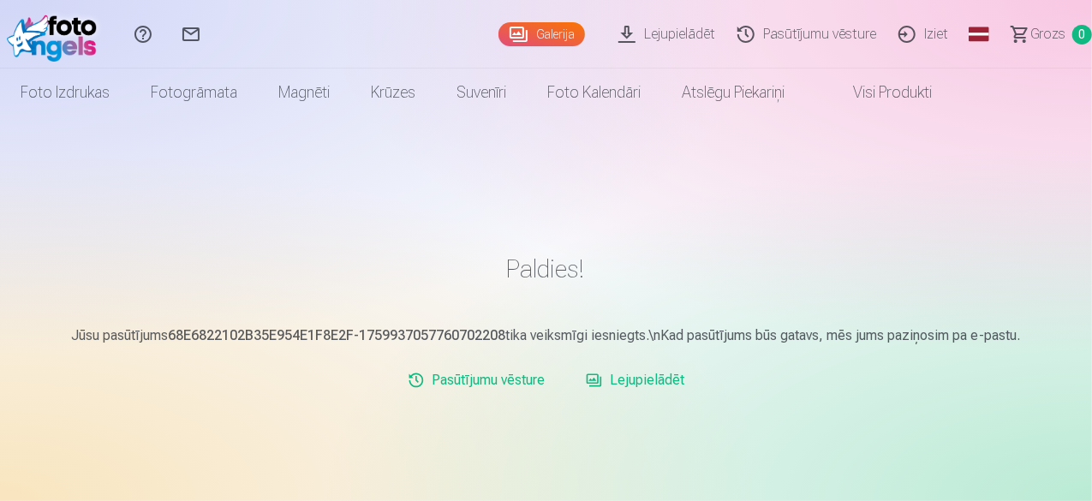
click at [899, 33] on link "Iziet" at bounding box center [926, 34] width 72 height 69
